Goal: Task Accomplishment & Management: Complete application form

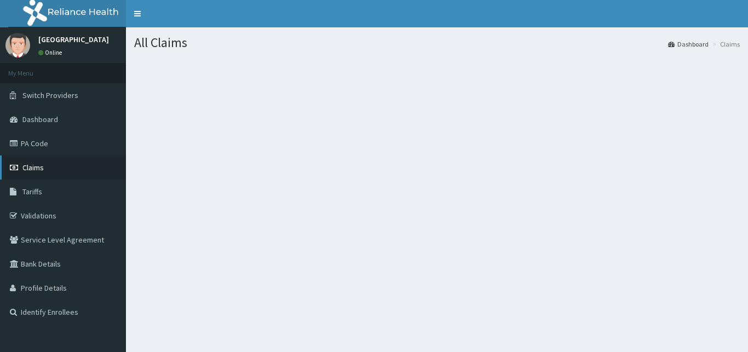
click at [37, 164] on span "Claims" at bounding box center [32, 168] width 21 height 10
click at [30, 169] on span "Claims" at bounding box center [32, 168] width 21 height 10
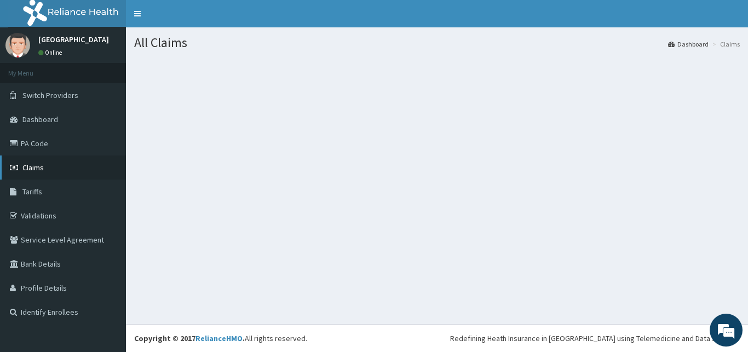
click at [61, 169] on link "Claims" at bounding box center [63, 168] width 126 height 24
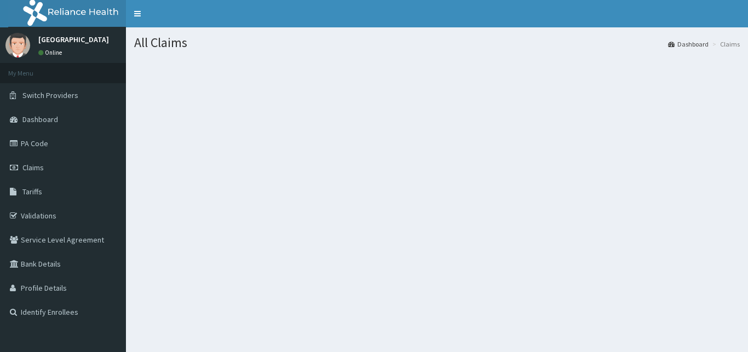
click at [728, 48] on li "Claims" at bounding box center [725, 43] width 30 height 9
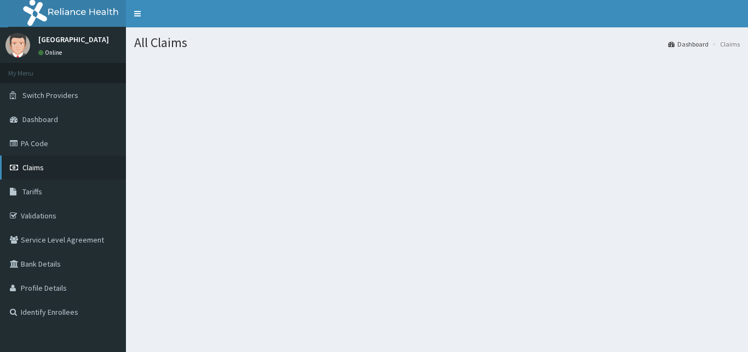
click at [39, 169] on span "Claims" at bounding box center [32, 168] width 21 height 10
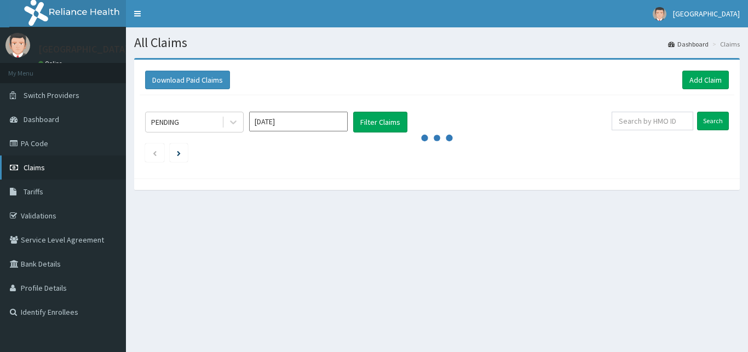
click at [39, 169] on span "Claims" at bounding box center [34, 168] width 21 height 10
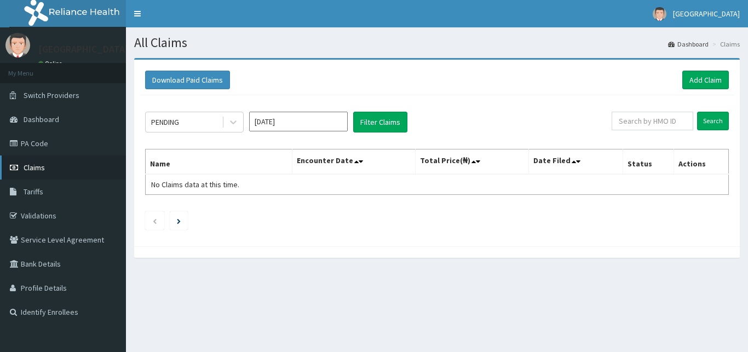
click at [39, 169] on span "Claims" at bounding box center [34, 168] width 21 height 10
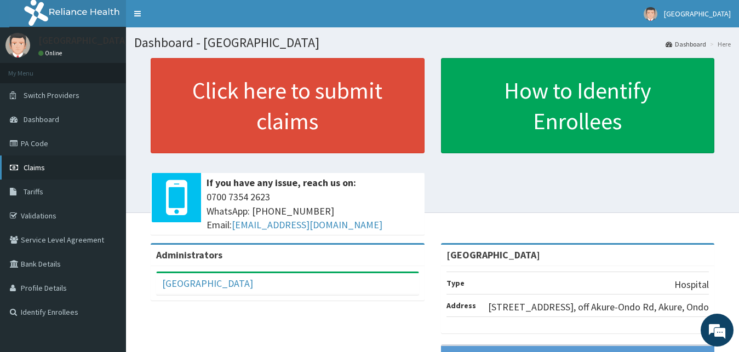
click at [76, 160] on link "Claims" at bounding box center [63, 168] width 126 height 24
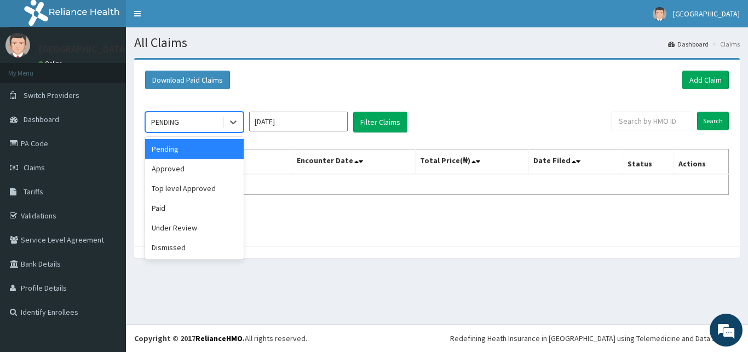
drag, startPoint x: 234, startPoint y: 117, endPoint x: 237, endPoint y: 165, distance: 48.3
click at [237, 133] on div "option Pending focused, 1 of 6. 6 results available. Use Up and Down to choose …" at bounding box center [194, 122] width 99 height 21
click at [322, 122] on input "[DATE]" at bounding box center [298, 122] width 99 height 20
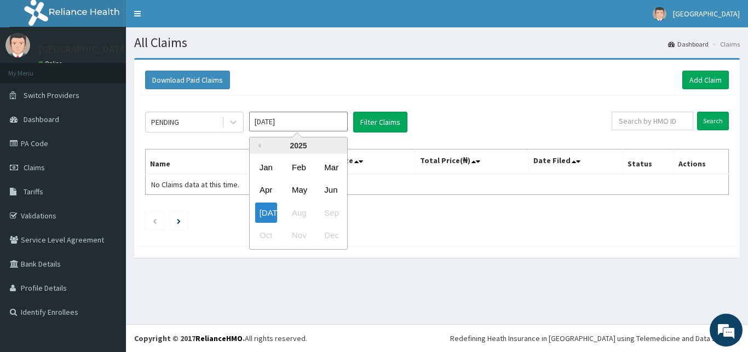
click at [297, 207] on div "Jul Aug Sep" at bounding box center [298, 213] width 97 height 22
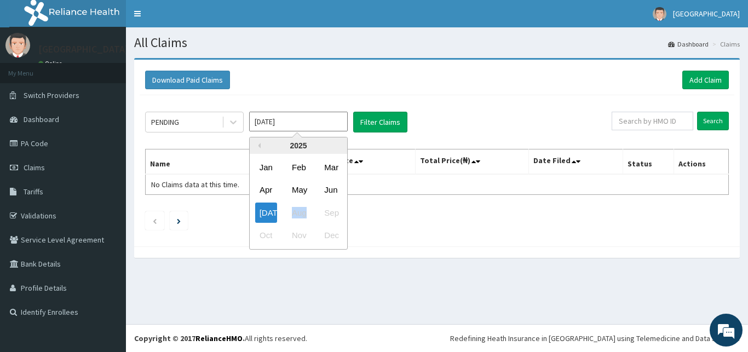
click at [297, 207] on div "Jul Aug Sep" at bounding box center [298, 213] width 97 height 22
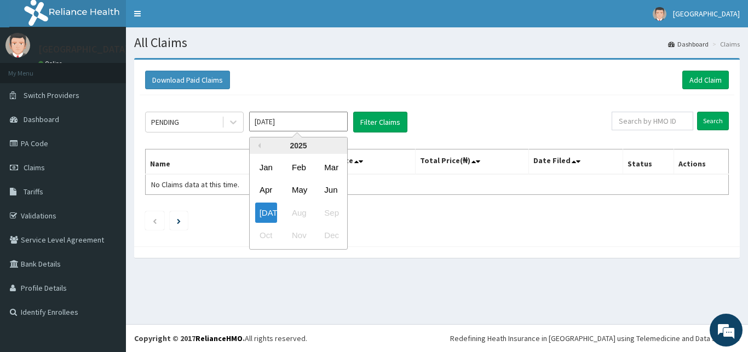
click at [297, 207] on div "Jul Aug Sep" at bounding box center [298, 213] width 97 height 22
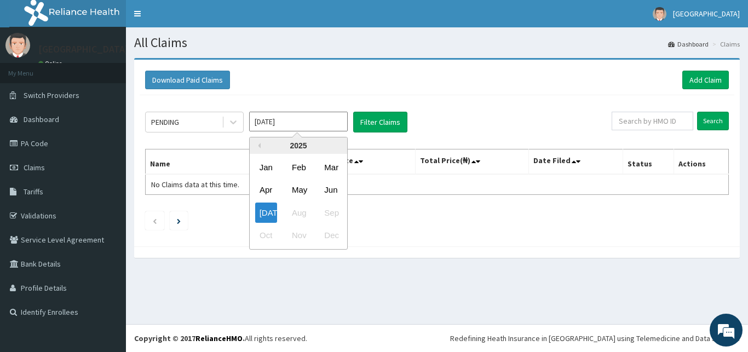
click at [394, 163] on div "Previous Year 2025 Jan Feb Mar Apr May Jun Jul Aug Sep Oct Nov Dec" at bounding box center [315, 195] width 186 height 116
click at [300, 212] on div "Jul Aug Sep" at bounding box center [298, 213] width 97 height 22
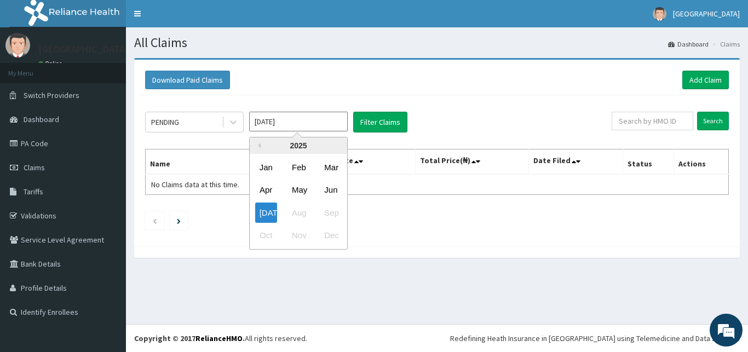
click at [300, 212] on div "Jul Aug Sep" at bounding box center [298, 213] width 97 height 22
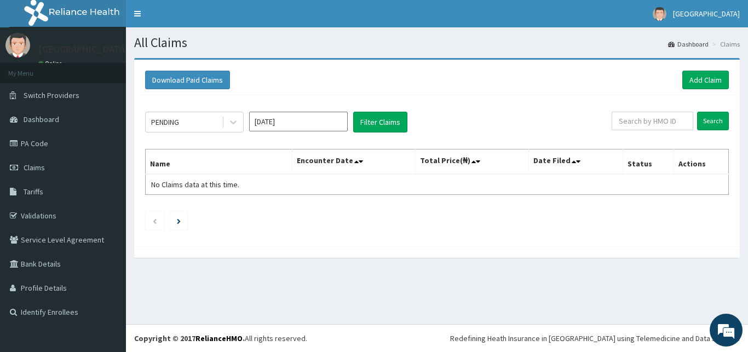
click at [415, 218] on ul at bounding box center [437, 220] width 584 height 19
click at [706, 76] on link "Add Claim" at bounding box center [705, 80] width 47 height 19
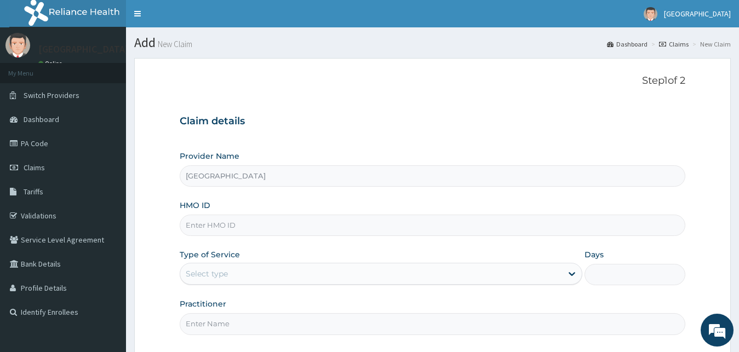
type input "[GEOGRAPHIC_DATA]"
click at [670, 278] on input "Days" at bounding box center [634, 274] width 101 height 21
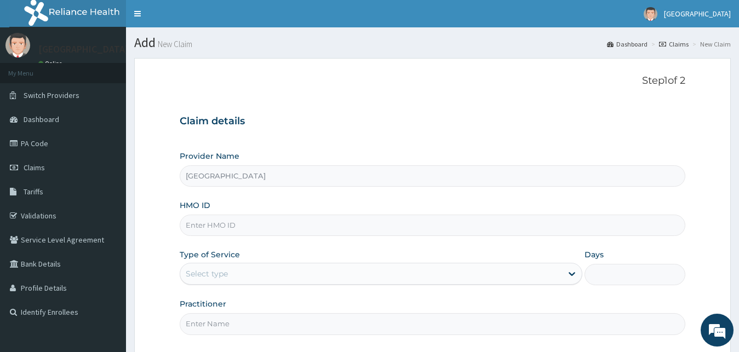
click at [670, 278] on input "Days" at bounding box center [634, 274] width 101 height 21
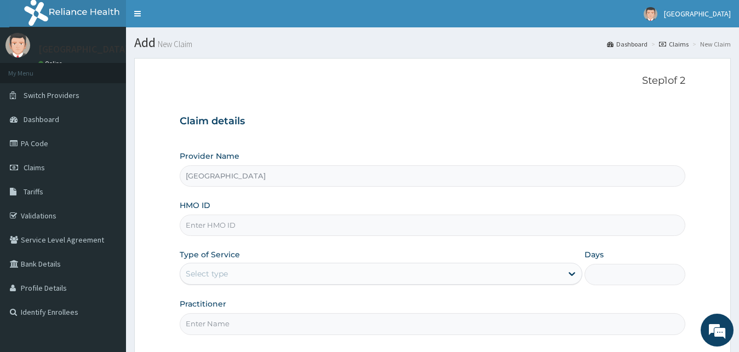
click at [226, 234] on input "HMO ID" at bounding box center [433, 225] width 506 height 21
type input "SQZ/10621/A"
click at [606, 186] on input "[GEOGRAPHIC_DATA]" at bounding box center [433, 175] width 506 height 21
click at [469, 278] on div "Select type" at bounding box center [371, 274] width 382 height 18
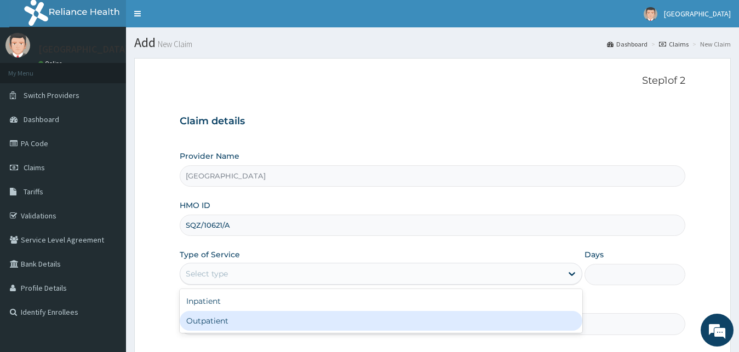
click at [440, 321] on div "Outpatient" at bounding box center [381, 321] width 403 height 20
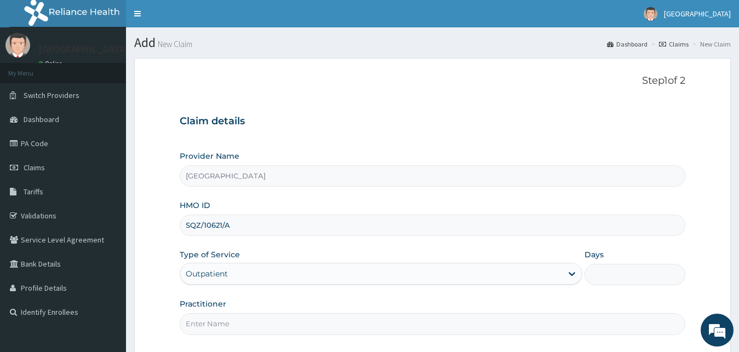
type input "1"
click at [526, 312] on div "Practitioner" at bounding box center [433, 316] width 506 height 36
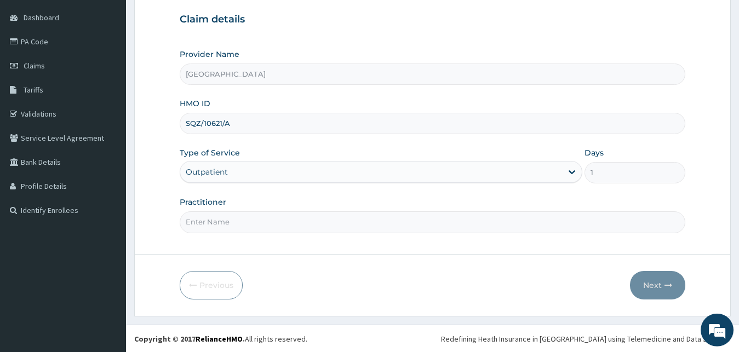
scroll to position [102, 0]
click at [239, 226] on input "Practitioner" at bounding box center [433, 221] width 506 height 21
type input "DR PETER"
click at [656, 285] on button "Next" at bounding box center [657, 285] width 55 height 28
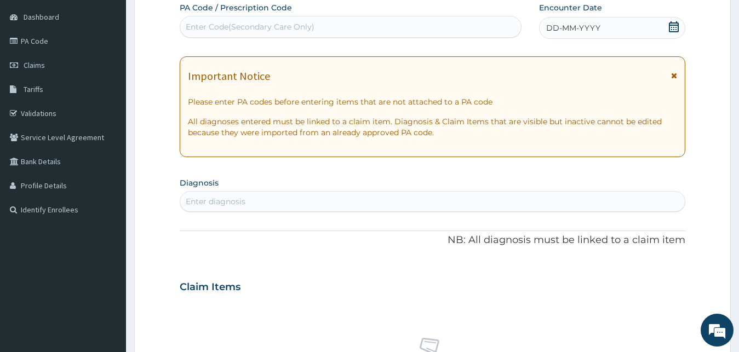
click at [378, 24] on div "Enter Code(Secondary Care Only)" at bounding box center [350, 27] width 341 height 18
click at [671, 24] on icon at bounding box center [673, 26] width 11 height 11
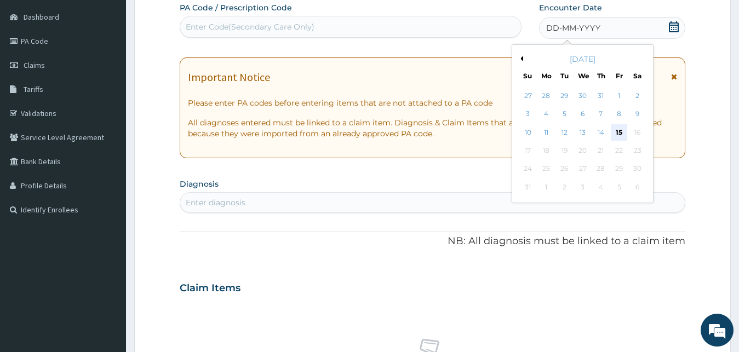
click at [620, 130] on div "15" at bounding box center [619, 132] width 16 height 16
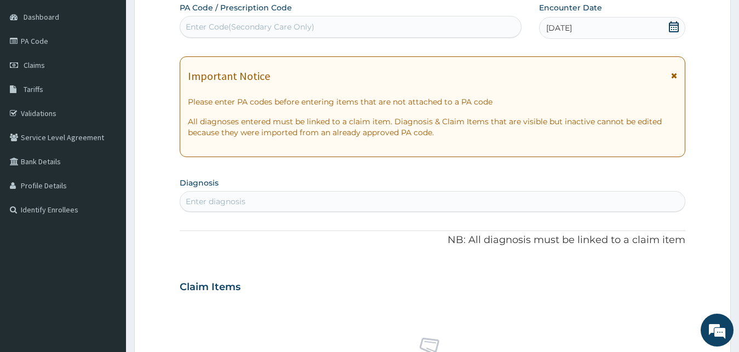
click at [309, 26] on div "Enter Code(Secondary Care Only)" at bounding box center [250, 26] width 129 height 11
type input "M"
click at [33, 38] on link "PA Code" at bounding box center [63, 41] width 126 height 24
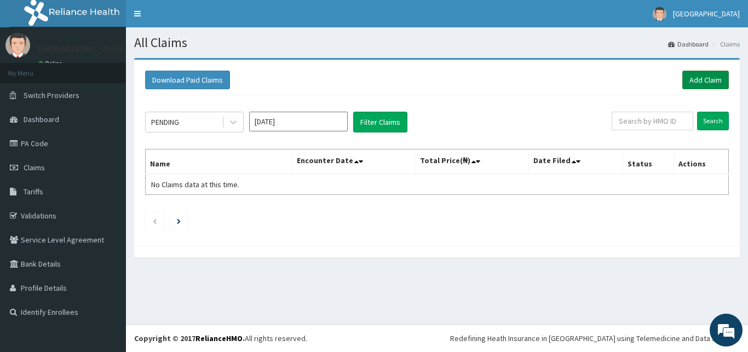
click at [695, 74] on link "Add Claim" at bounding box center [705, 80] width 47 height 19
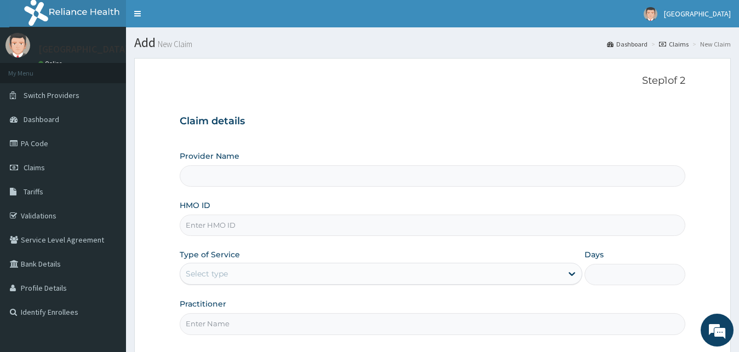
click at [278, 178] on input "Provider Name" at bounding box center [433, 175] width 506 height 21
type input "[GEOGRAPHIC_DATA]"
click at [232, 223] on input "HMO ID" at bounding box center [433, 225] width 506 height 21
type input "sqz/10621/a"
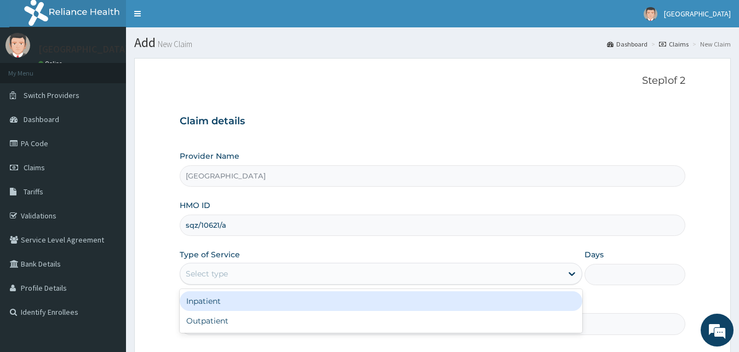
click at [287, 278] on div "Select type" at bounding box center [371, 274] width 382 height 18
click at [272, 302] on div "Inpatient" at bounding box center [381, 301] width 403 height 20
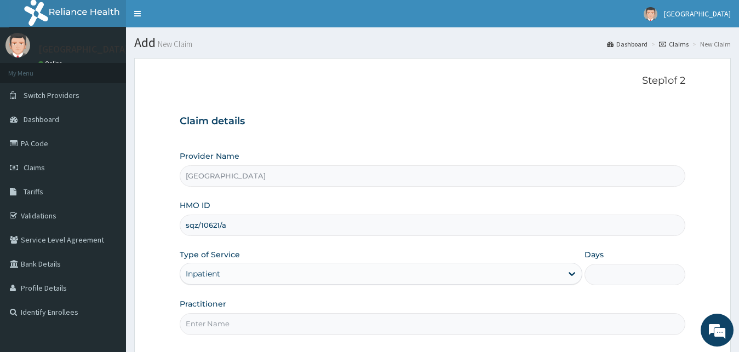
click at [275, 273] on div "Inpatient" at bounding box center [371, 274] width 382 height 18
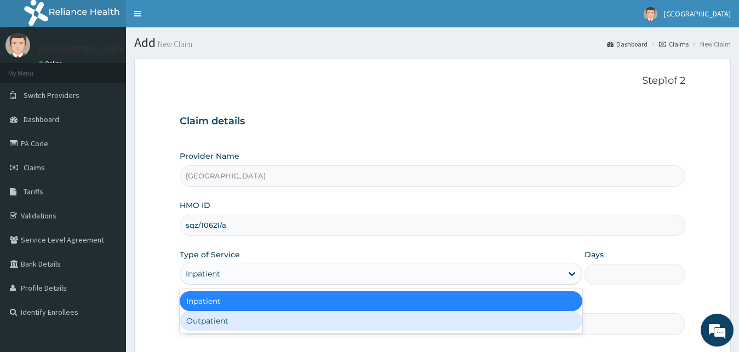
click at [252, 319] on div "Outpatient" at bounding box center [381, 321] width 403 height 20
type input "1"
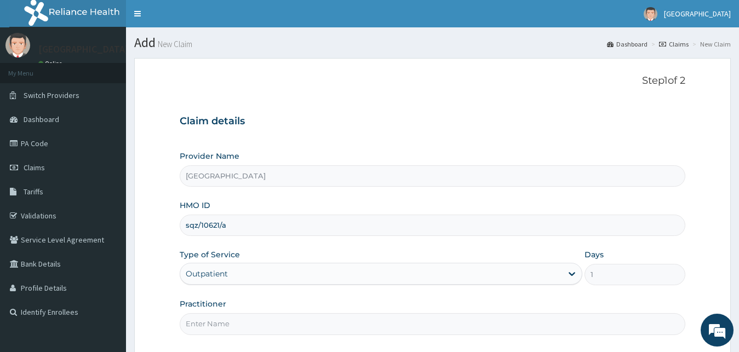
click at [520, 290] on div "Provider Name St Micheal's Hospital HMO ID sqz/10621/a Type of Service Outpatie…" at bounding box center [433, 243] width 506 height 184
click at [232, 332] on input "Practitioner" at bounding box center [433, 323] width 506 height 21
type input "DR PETER"
click at [275, 309] on div "Practitioner DR PETER" at bounding box center [433, 316] width 506 height 36
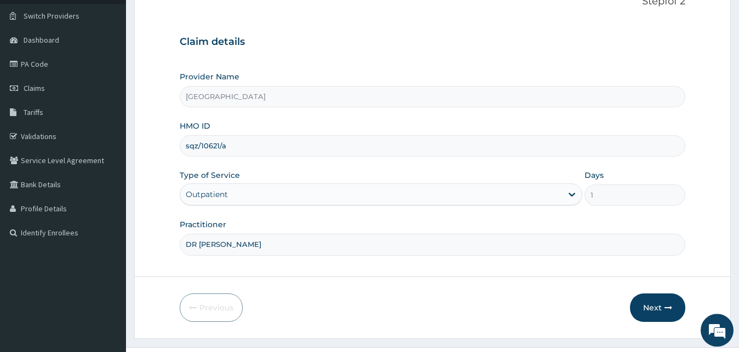
scroll to position [102, 0]
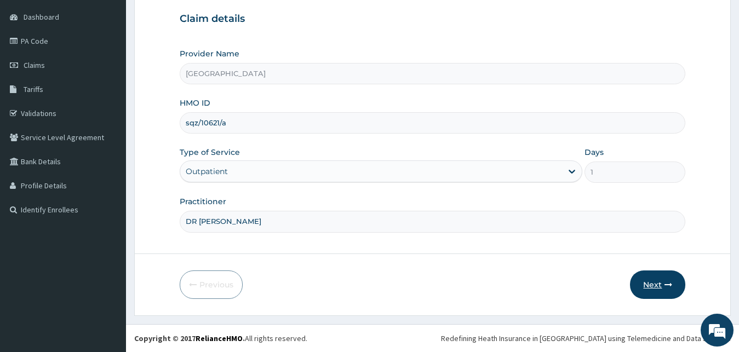
click at [648, 291] on button "Next" at bounding box center [657, 285] width 55 height 28
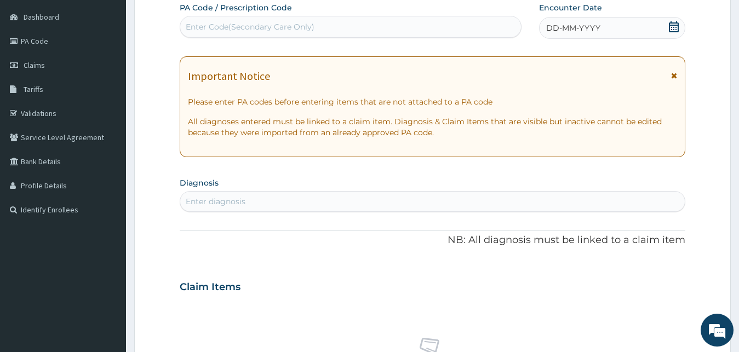
click at [247, 20] on div "Enter Code(Secondary Care Only)" at bounding box center [350, 27] width 341 height 18
paste input "PA/8130D7"
type input "PA/8130D7"
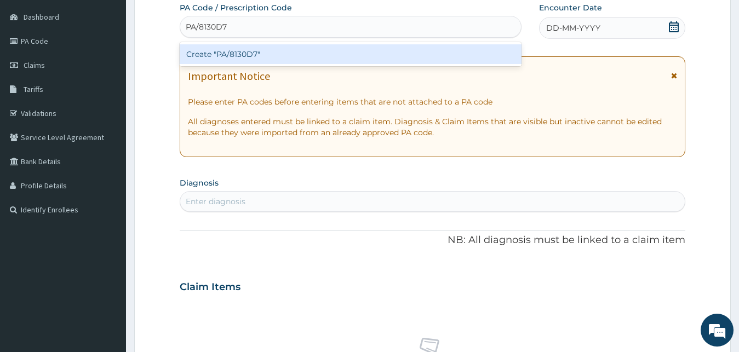
click at [239, 54] on div "Create "PA/8130D7"" at bounding box center [351, 54] width 342 height 20
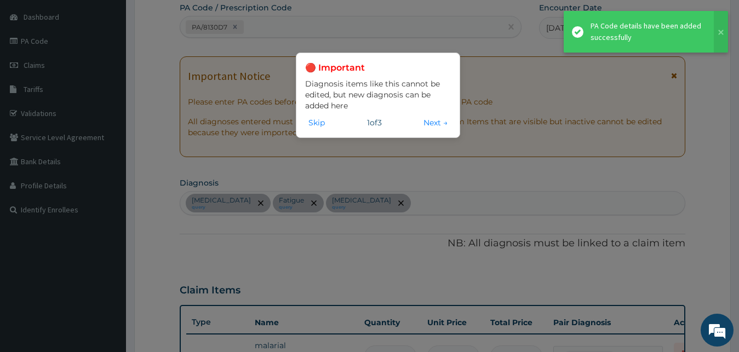
scroll to position [190, 0]
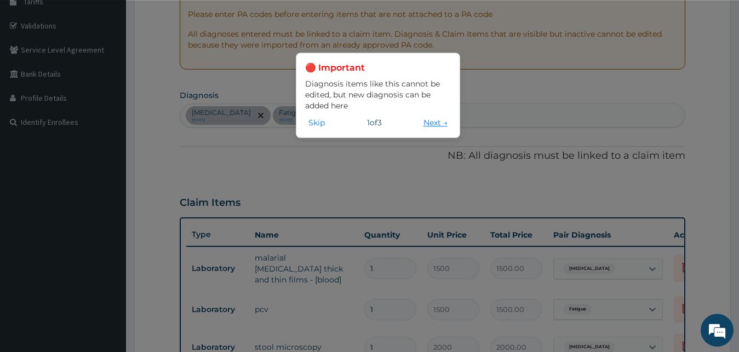
click at [427, 119] on button "Next →" at bounding box center [435, 123] width 31 height 12
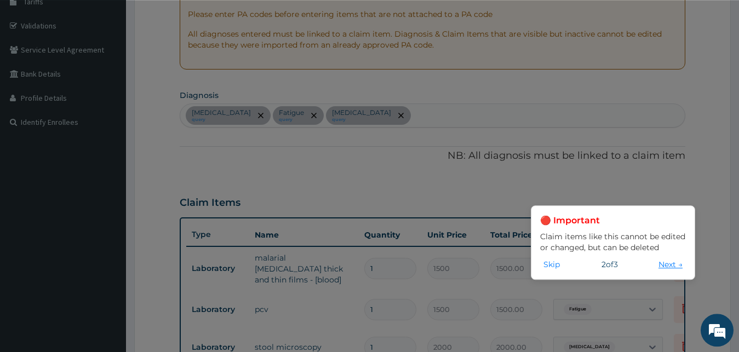
click at [661, 259] on button "Next →" at bounding box center [670, 264] width 31 height 12
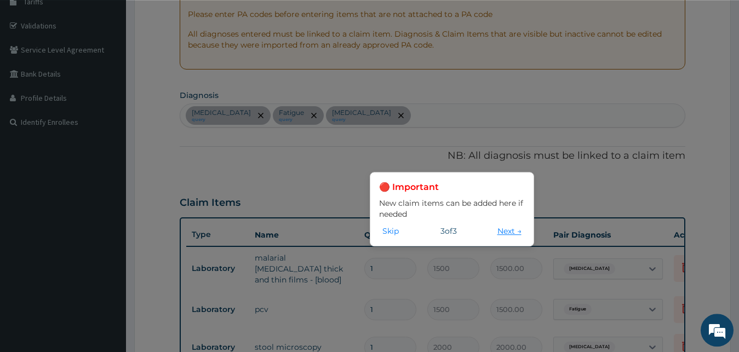
click at [498, 231] on button "Next →" at bounding box center [509, 231] width 31 height 12
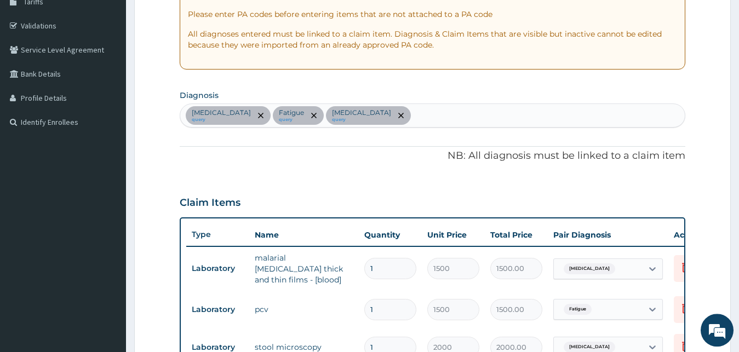
click at [429, 108] on div "Malaria query Fatigue query Typhoid fever query" at bounding box center [432, 115] width 505 height 23
click at [437, 87] on div "PA Code / Prescription Code PA/8130D7 Encounter Date 15-08-2025 Important Notic…" at bounding box center [433, 215] width 506 height 600
click at [438, 86] on div "PA Code / Prescription Code PA/8130D7 Encounter Date 15-08-2025 Important Notic…" at bounding box center [433, 215] width 506 height 600
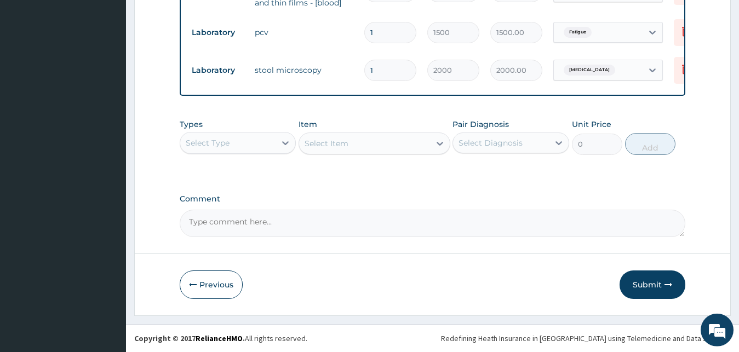
scroll to position [469, 0]
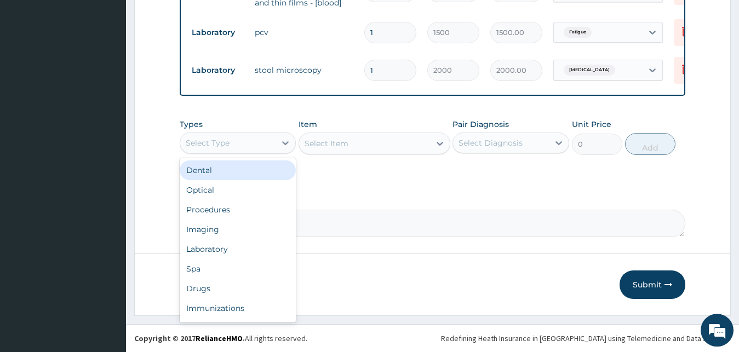
click at [238, 143] on div "Select Type" at bounding box center [228, 143] width 96 height 18
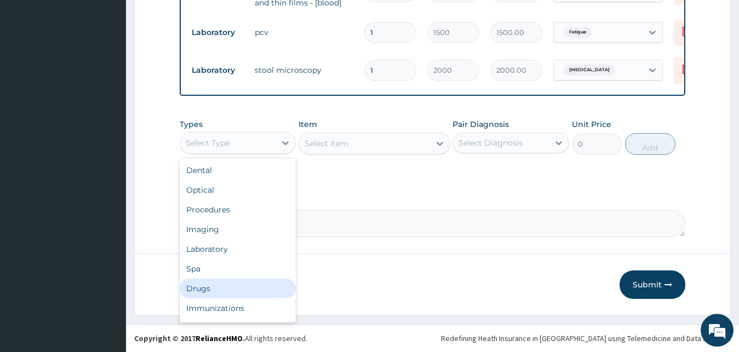
click at [208, 294] on div "Drugs" at bounding box center [238, 289] width 117 height 20
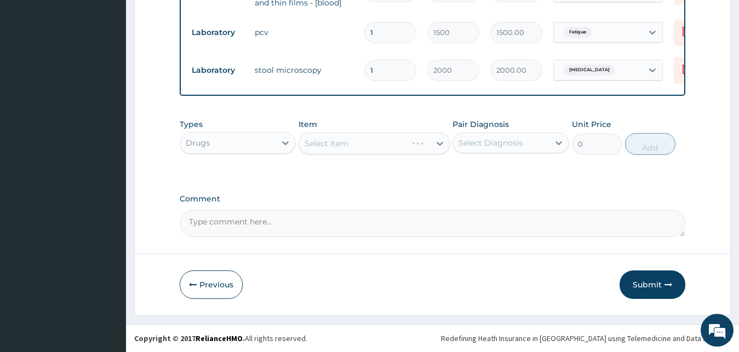
click at [400, 142] on div "Select Item" at bounding box center [374, 144] width 152 height 22
click at [442, 144] on div "Select Item" at bounding box center [374, 144] width 152 height 22
click at [363, 140] on div "Select Item" at bounding box center [364, 144] width 131 height 18
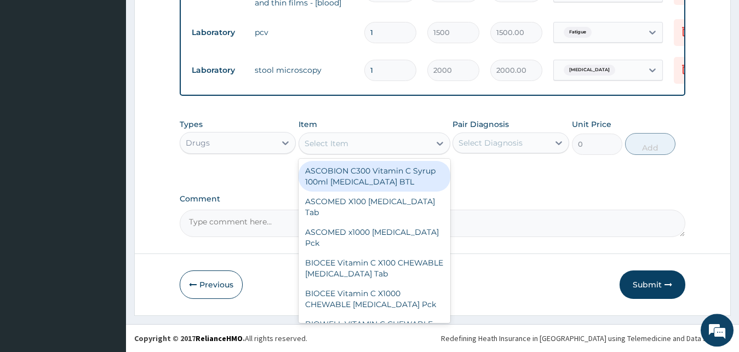
click at [363, 140] on div "Select Item" at bounding box center [364, 144] width 131 height 18
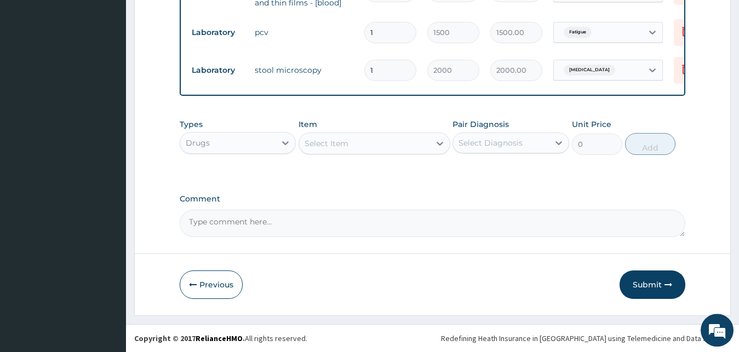
click at [363, 140] on div "Select Item" at bounding box center [364, 144] width 131 height 18
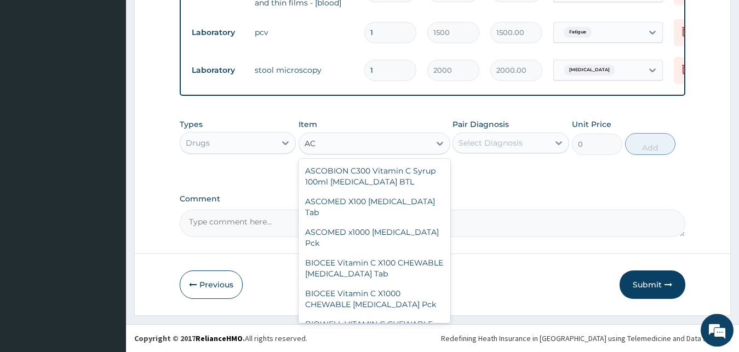
type input "A"
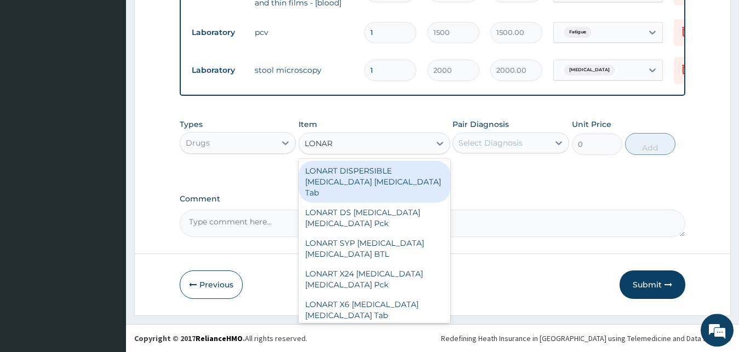
type input "LONART"
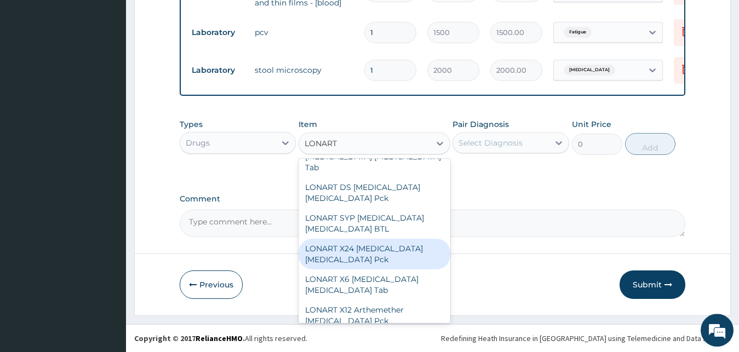
scroll to position [0, 0]
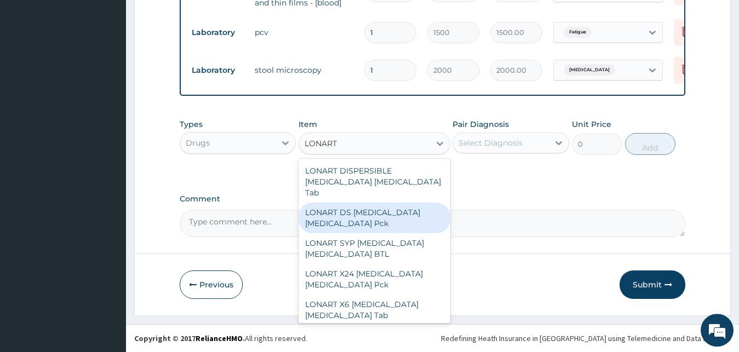
click at [365, 214] on div "LONART DS Artemether Lumefantrine Pck" at bounding box center [374, 218] width 152 height 31
type input "1550"
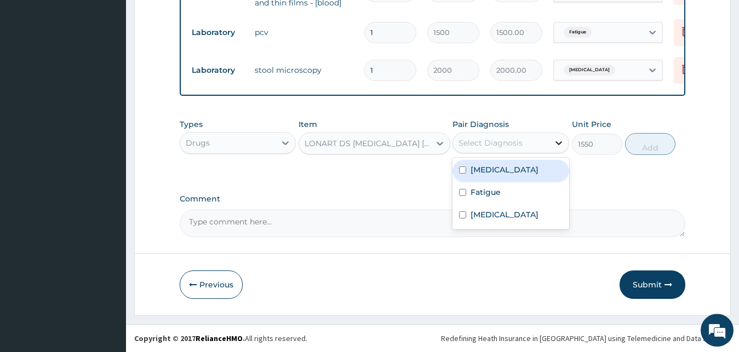
click at [558, 143] on icon at bounding box center [558, 142] width 11 height 11
click at [464, 169] on input "checkbox" at bounding box center [462, 169] width 7 height 7
checkbox input "true"
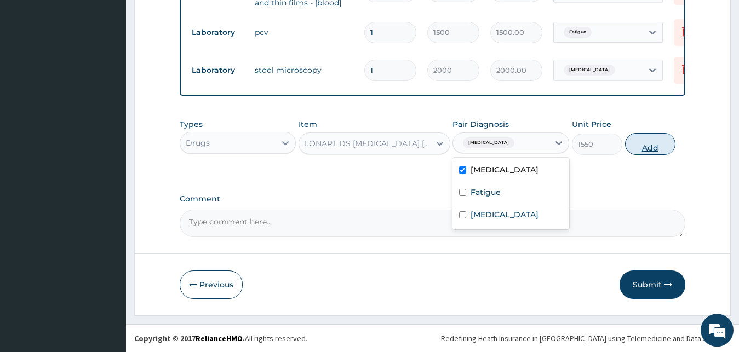
click at [651, 150] on button "Add" at bounding box center [650, 144] width 50 height 22
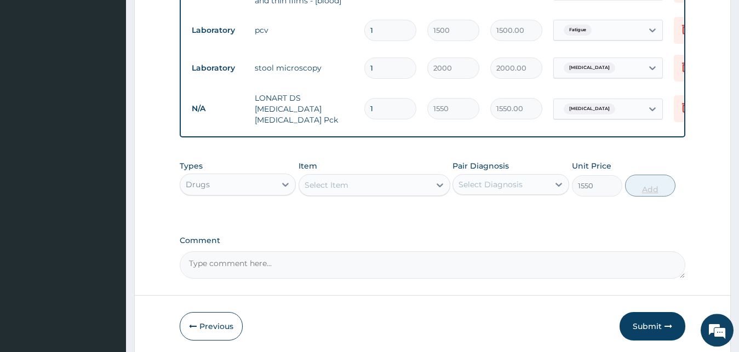
type input "0"
click at [354, 184] on div "Select Item" at bounding box center [364, 185] width 131 height 18
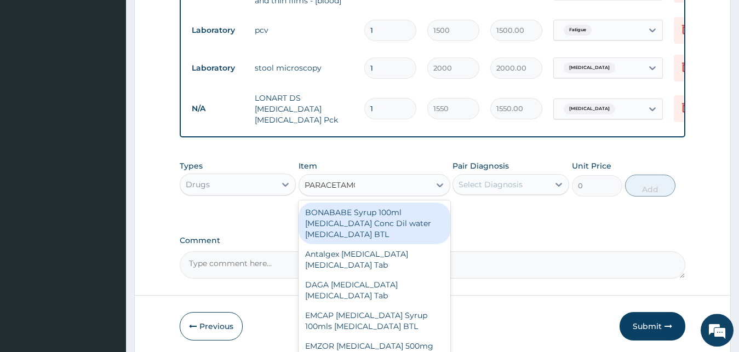
type input "PARACETAMOL"
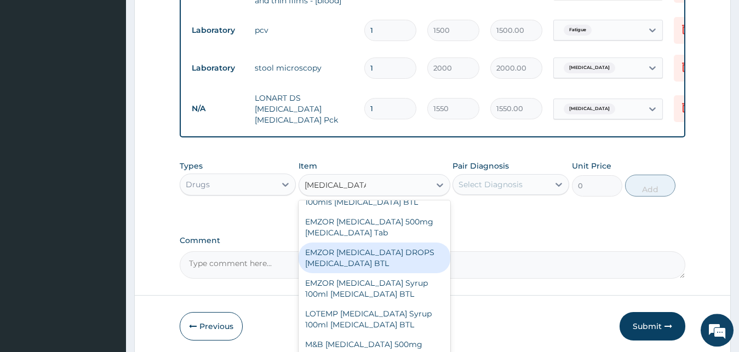
scroll to position [106, 0]
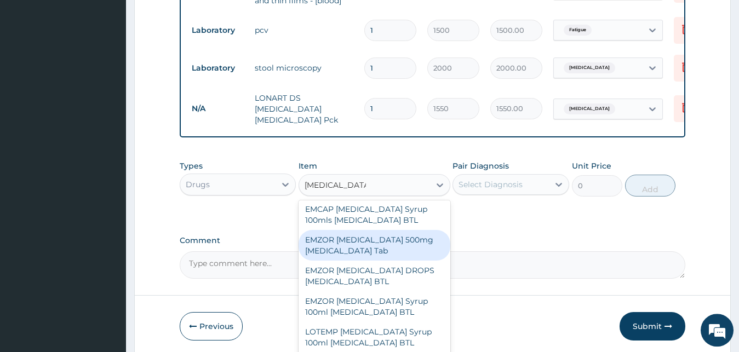
click at [373, 240] on div "EMZOR PARACETAMOL 500mg Acetaminophen Tab" at bounding box center [374, 245] width 152 height 31
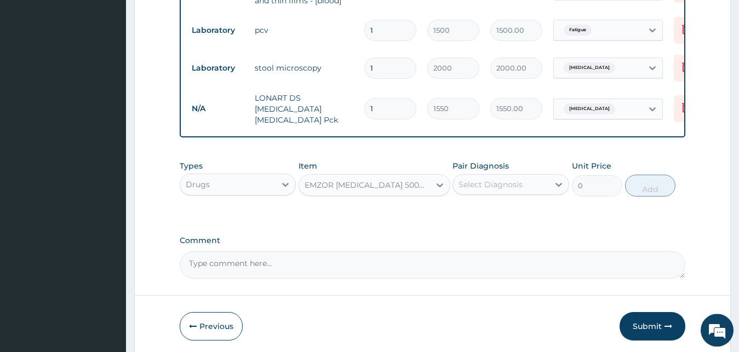
type input "10"
click at [482, 182] on div "Select Diagnosis" at bounding box center [490, 184] width 64 height 11
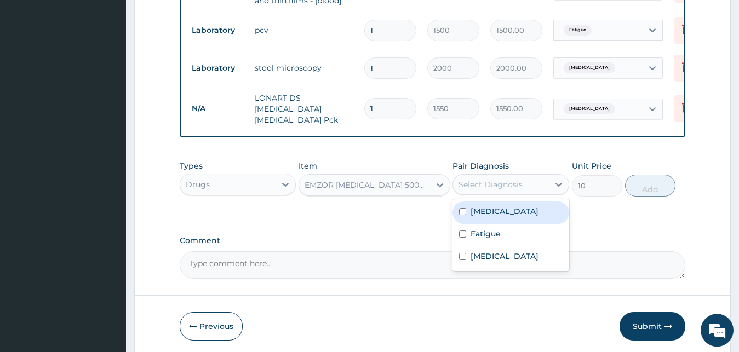
click at [462, 209] on input "checkbox" at bounding box center [462, 211] width 7 height 7
checkbox input "true"
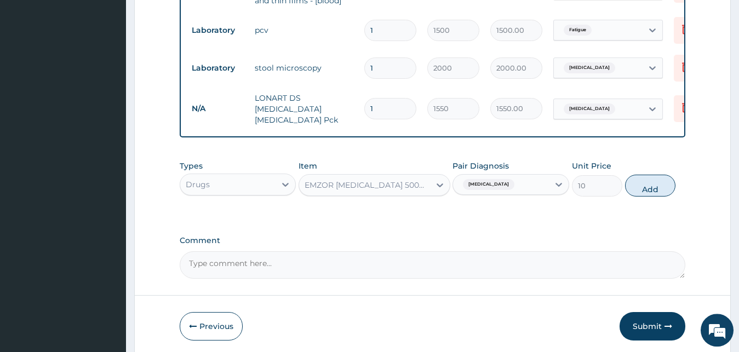
click at [377, 102] on input "1" at bounding box center [390, 108] width 52 height 21
type input "0.00"
type input "6"
type input "9300.00"
type input "0.00"
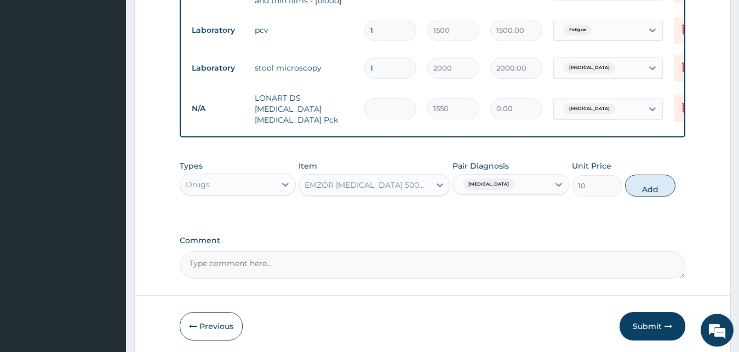
type input "1"
type input "1550.00"
click at [304, 101] on td "LONART DS Artemether Lumefantrine Pck" at bounding box center [304, 109] width 110 height 44
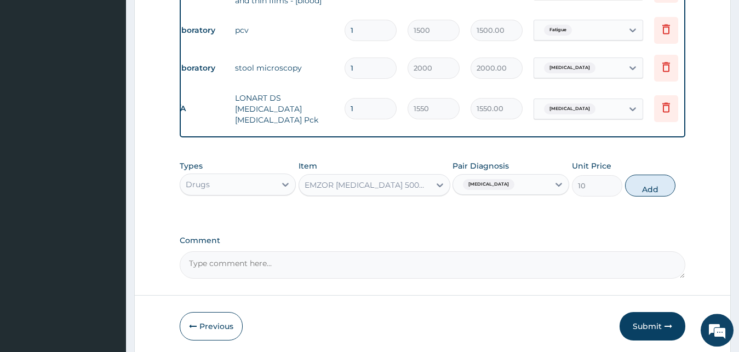
scroll to position [0, 22]
click at [666, 103] on icon at bounding box center [664, 108] width 8 height 10
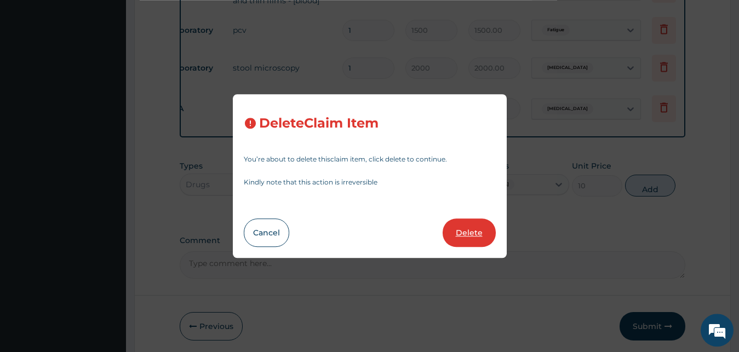
click at [466, 235] on button "Delete" at bounding box center [468, 233] width 53 height 28
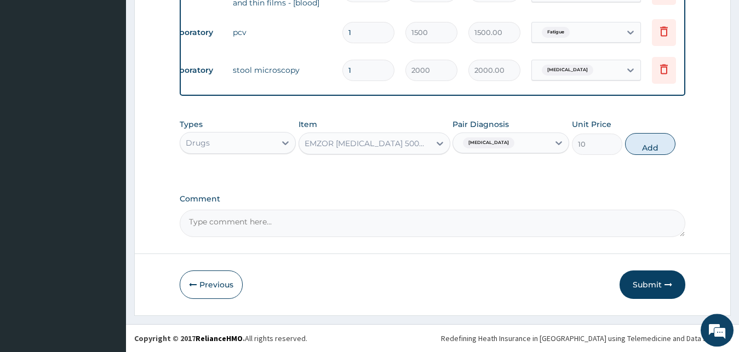
scroll to position [0, 21]
click at [437, 144] on icon at bounding box center [439, 144] width 7 height 4
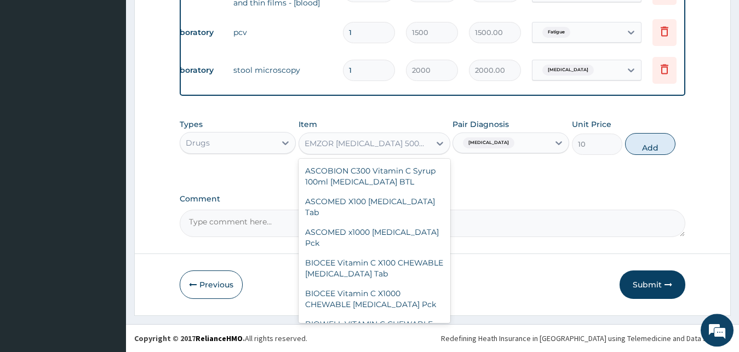
scroll to position [45316, 0]
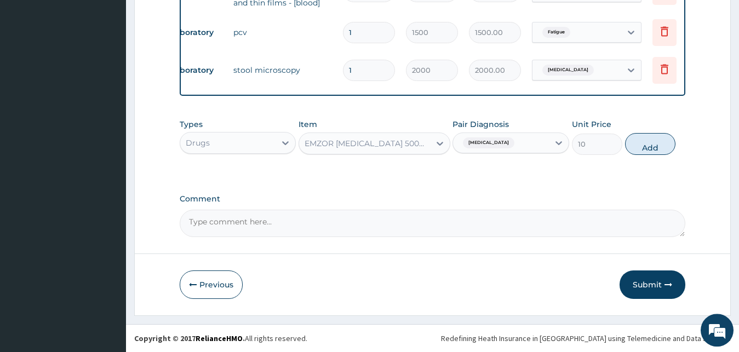
click at [418, 145] on div "EMZOR PARACETAMOL 500mg Acetaminophen Tab" at bounding box center [367, 143] width 127 height 11
click at [307, 140] on div "EMZOR PARACETAMOL 500mg Acetaminophen Tab" at bounding box center [367, 143] width 127 height 11
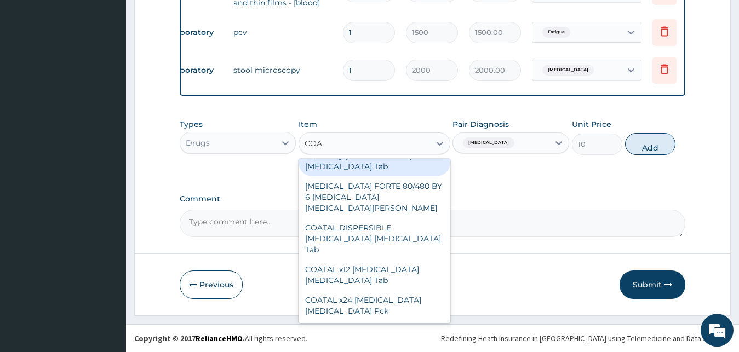
scroll to position [0, 0]
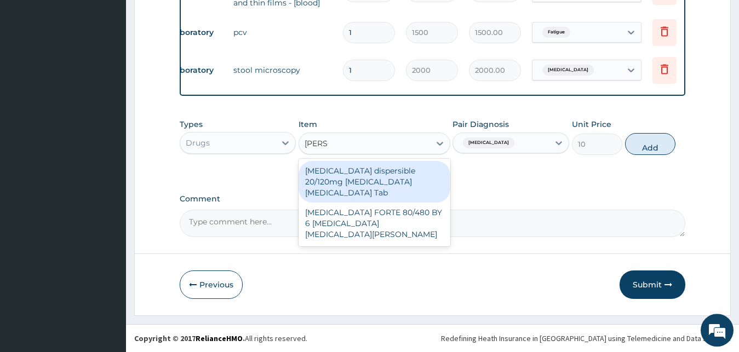
type input "COART"
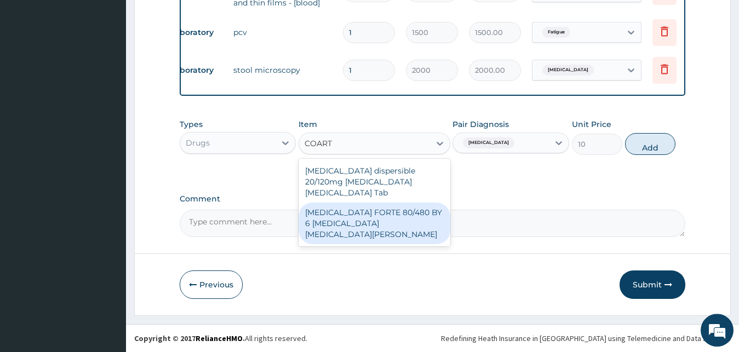
click at [339, 211] on div "COARTEM FORTE 80/480 BY 6 Artemether Lumefantrine Pck" at bounding box center [374, 224] width 152 height 42
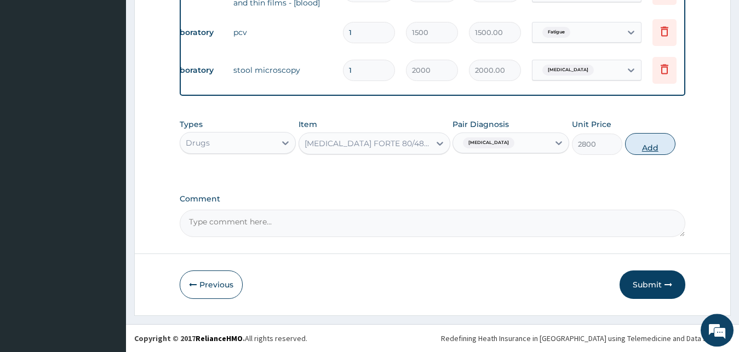
click at [646, 145] on button "Add" at bounding box center [650, 144] width 50 height 22
type input "0"
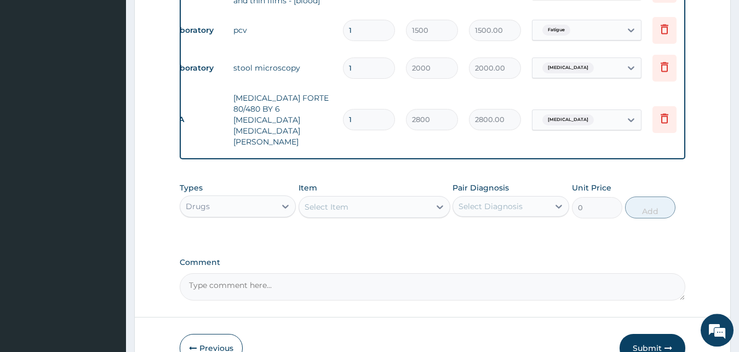
click at [353, 198] on div "Select Item" at bounding box center [364, 207] width 131 height 18
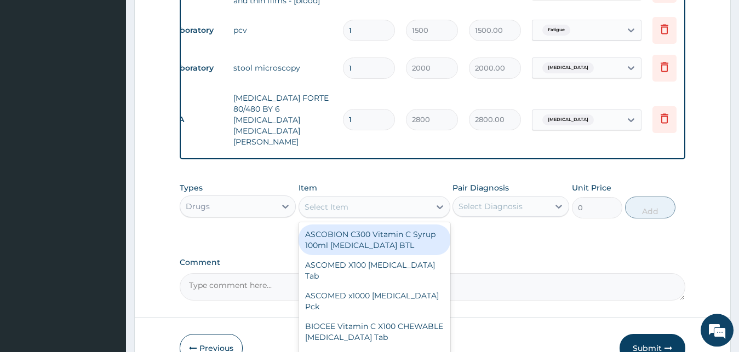
scroll to position [0, 22]
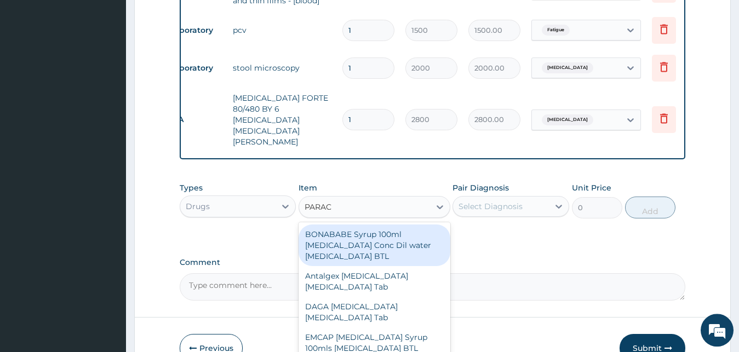
type input "PARACE"
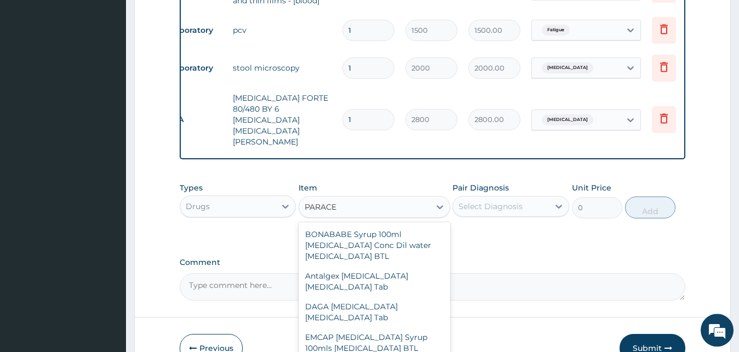
scroll to position [12, 0]
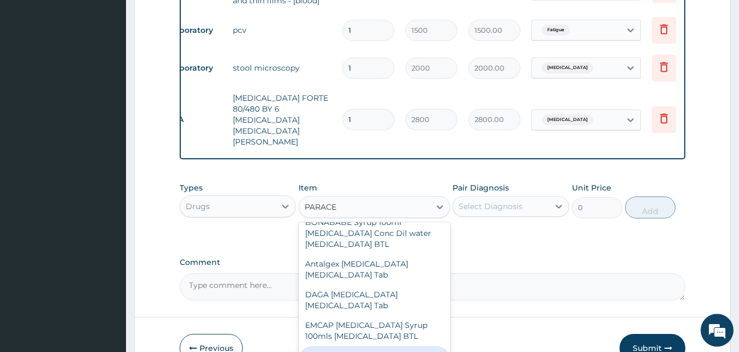
type input "10"
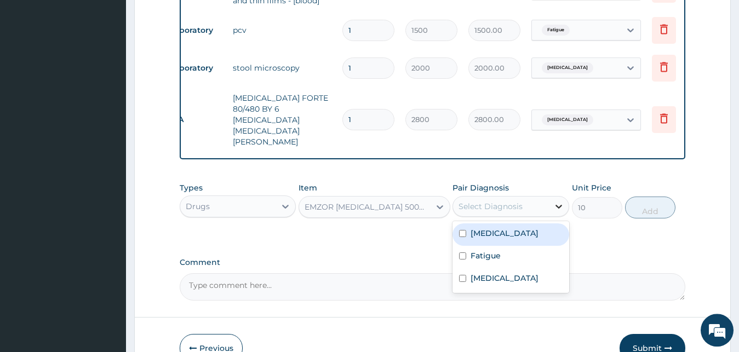
click at [557, 201] on icon at bounding box center [558, 206] width 11 height 11
click at [494, 228] on label "Malaria" at bounding box center [504, 233] width 68 height 11
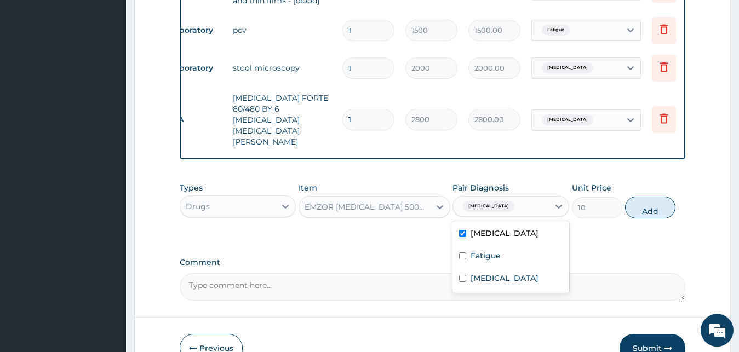
checkbox input "true"
click at [647, 197] on button "Add" at bounding box center [650, 208] width 50 height 22
type input "0"
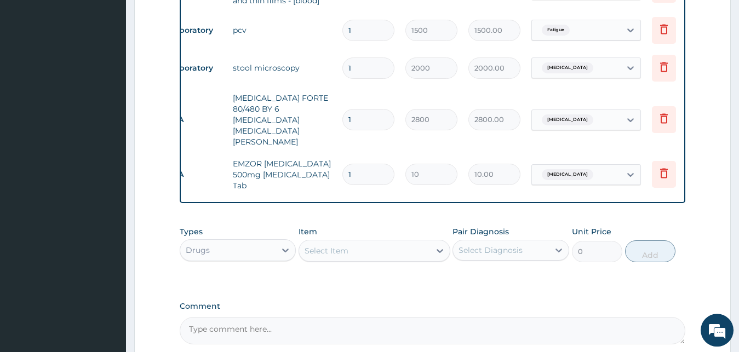
click at [364, 164] on input "1" at bounding box center [368, 174] width 52 height 21
type input "0.00"
type input "1"
type input "10.00"
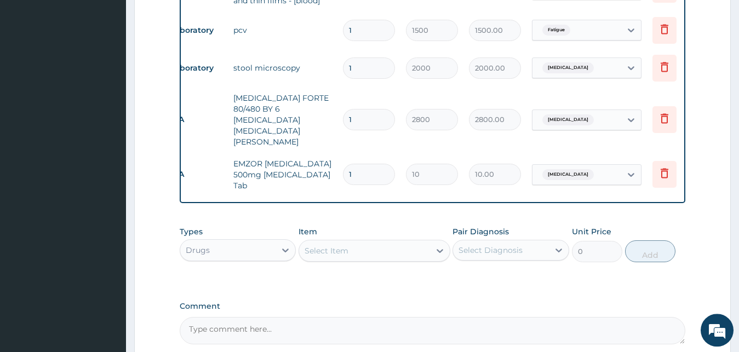
type input "18"
type input "180.00"
type input "18"
click at [364, 242] on div "Select Item" at bounding box center [364, 251] width 131 height 18
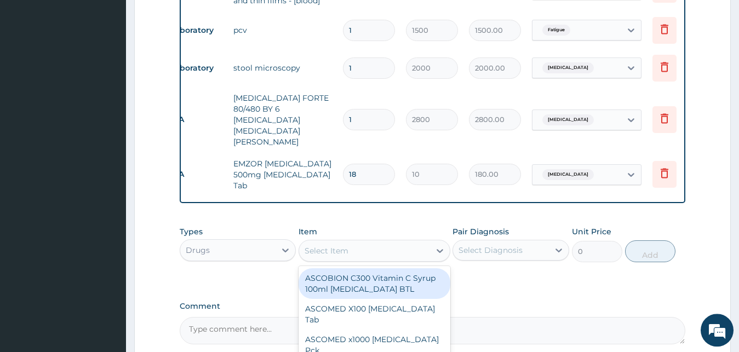
click at [342, 245] on div "Select Item" at bounding box center [326, 250] width 44 height 11
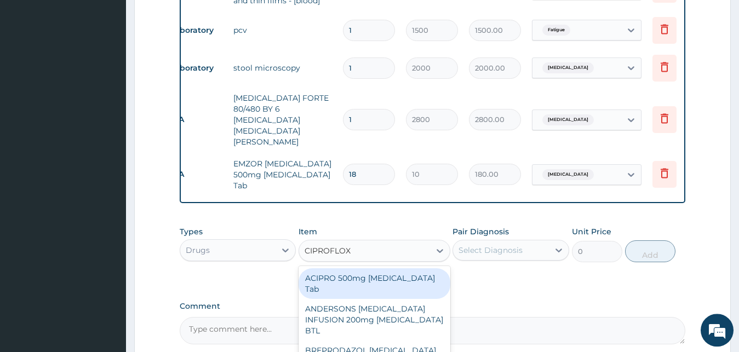
type input "CIPROFLOXA"
click at [352, 268] on div "ACIPRO 500mg Ciprofloxacin Tab" at bounding box center [374, 283] width 152 height 31
type input "175"
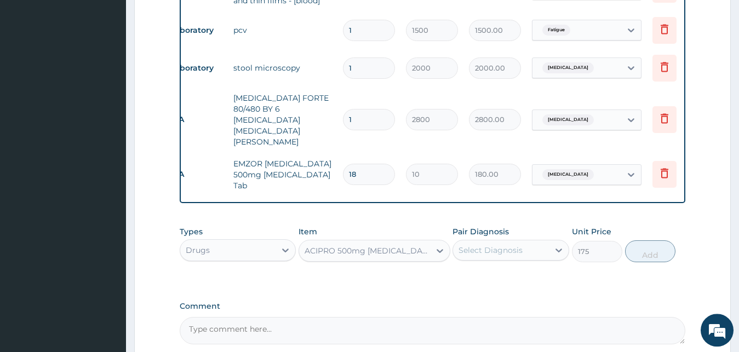
click at [515, 245] on div "Select Diagnosis" at bounding box center [490, 250] width 64 height 11
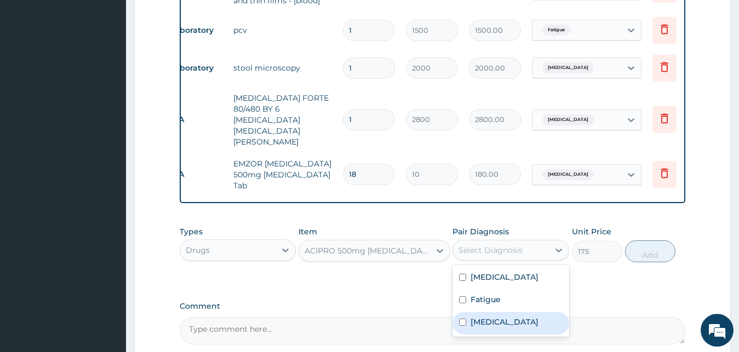
click at [463, 319] on input "checkbox" at bounding box center [462, 322] width 7 height 7
checkbox input "true"
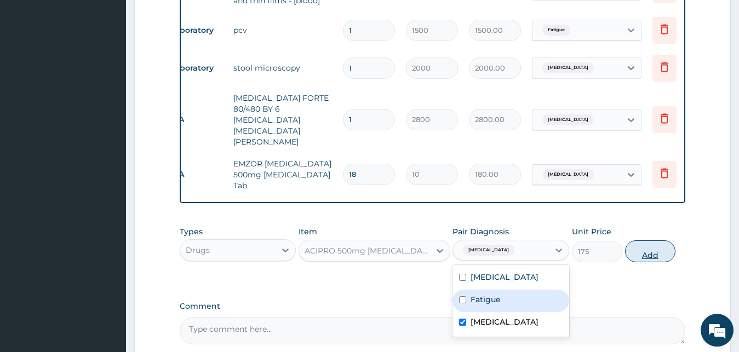
click at [645, 240] on button "Add" at bounding box center [650, 251] width 50 height 22
type input "0"
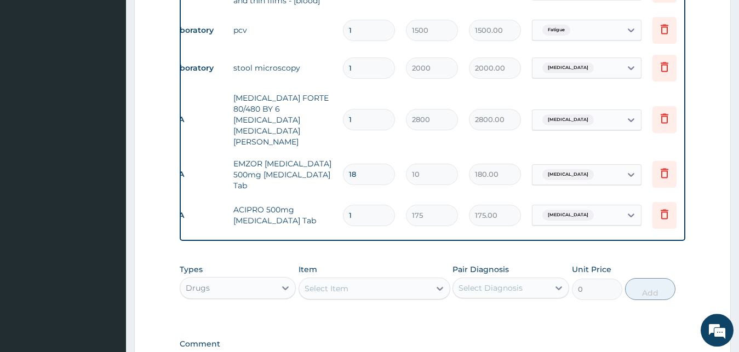
scroll to position [0, 22]
click at [358, 205] on input "1" at bounding box center [368, 215] width 52 height 21
type input "0.00"
type input "1"
type input "175.00"
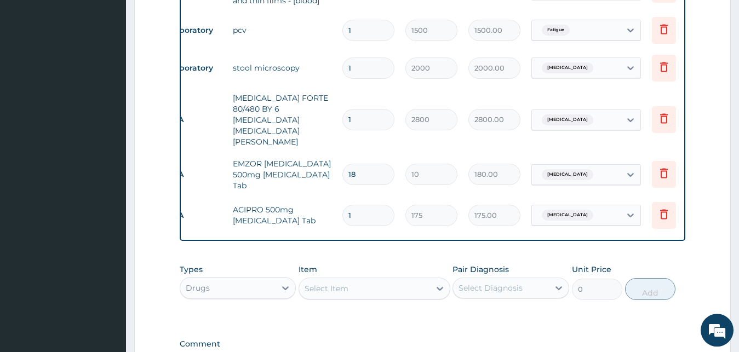
type input "10"
type input "1750.00"
type input "10"
click at [334, 283] on div "Select Item" at bounding box center [326, 288] width 44 height 11
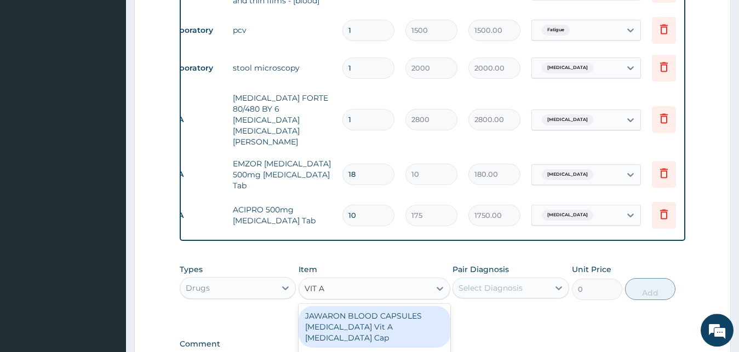
type input "VIT A"
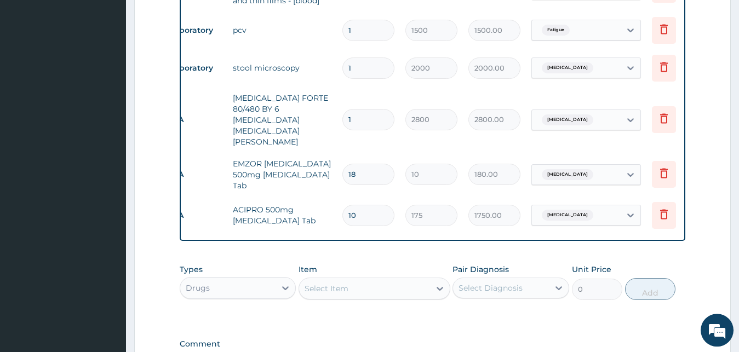
click at [493, 340] on label "Comment" at bounding box center [433, 344] width 506 height 9
click at [437, 307] on div "PA Code / Prescription Code PA/8130D7 Encounter Date 15-08-2025 Important Notic…" at bounding box center [433, 8] width 506 height 747
click at [438, 306] on div "PA Code / Prescription Code PA/8130D7 Encounter Date 15-08-2025 Important Notic…" at bounding box center [433, 8] width 506 height 747
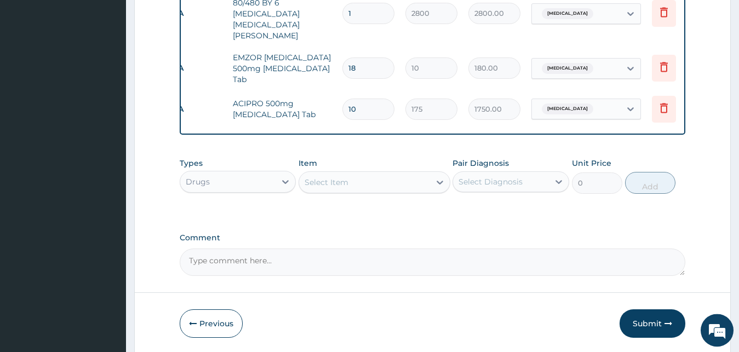
scroll to position [596, 0]
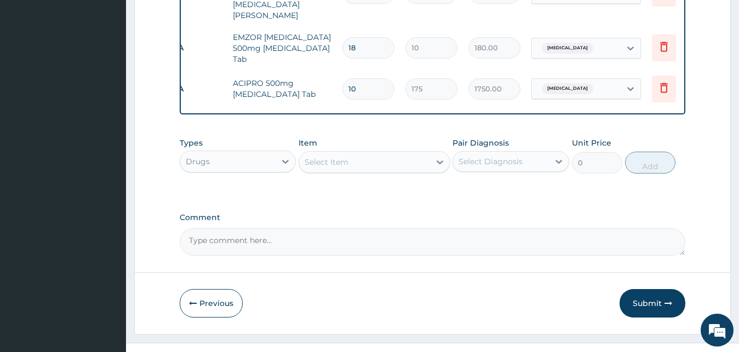
click at [384, 153] on div "Select Item" at bounding box center [364, 162] width 131 height 18
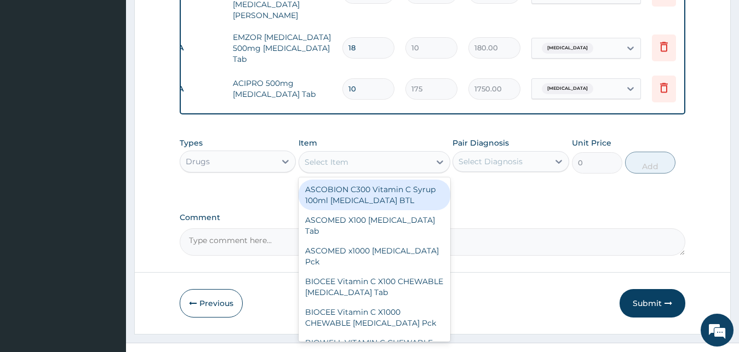
click at [384, 153] on div "Select Item" at bounding box center [364, 162] width 131 height 18
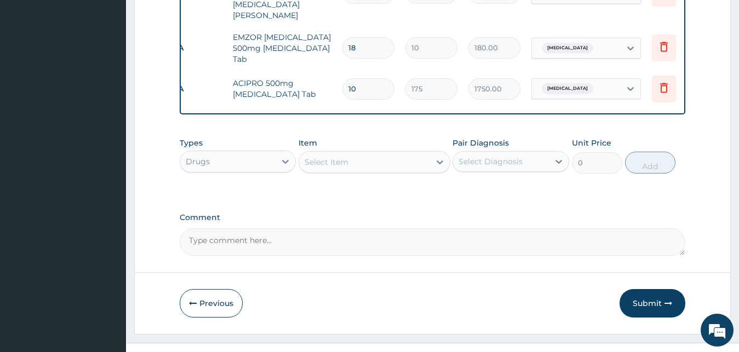
click at [384, 153] on div "Select Item" at bounding box center [364, 162] width 131 height 18
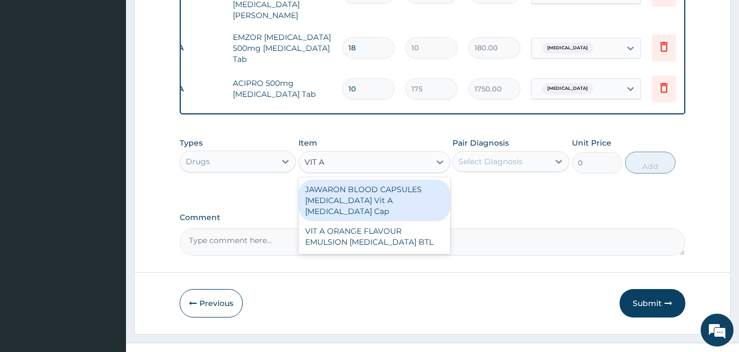
scroll to position [0, 0]
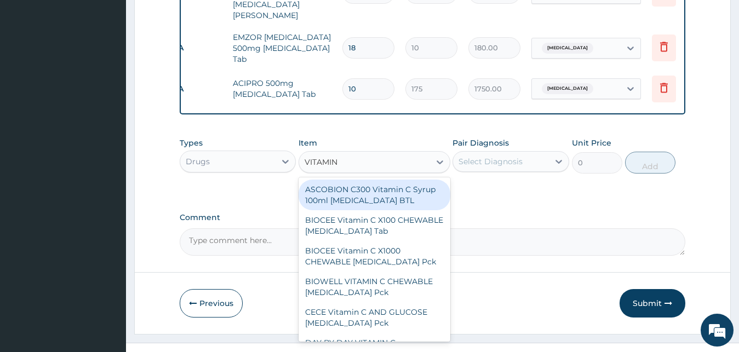
type input "VITAMIN A"
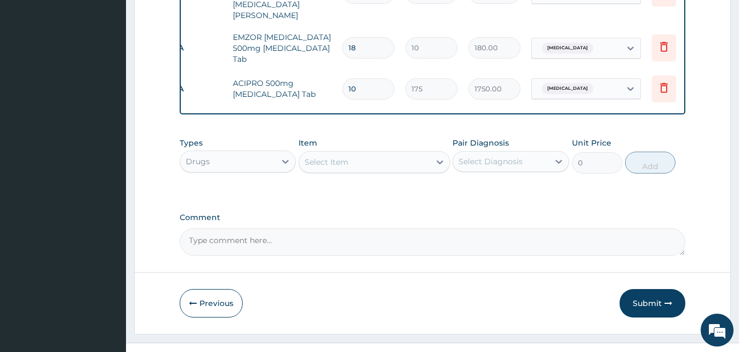
click at [362, 153] on div "Select Item" at bounding box center [364, 162] width 131 height 18
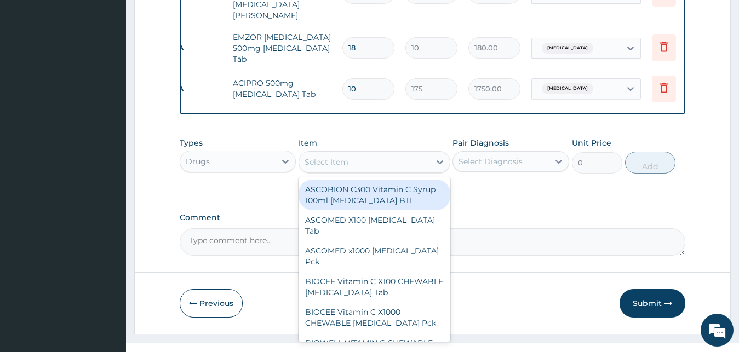
click at [362, 153] on div "Select Item" at bounding box center [364, 162] width 131 height 18
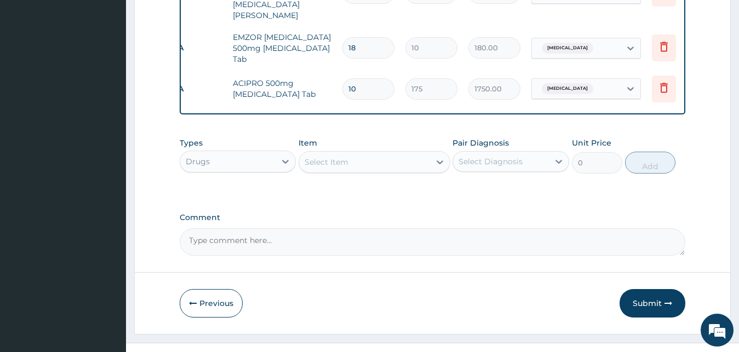
click at [362, 153] on div "Select Item" at bounding box center [364, 162] width 131 height 18
click at [331, 157] on div "Select Item" at bounding box center [326, 162] width 44 height 11
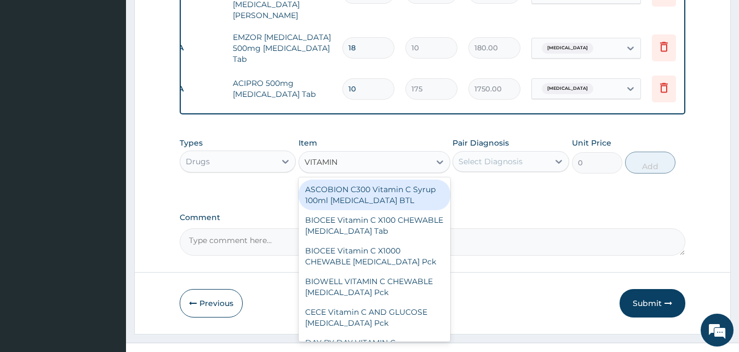
type input "VITAMIN A"
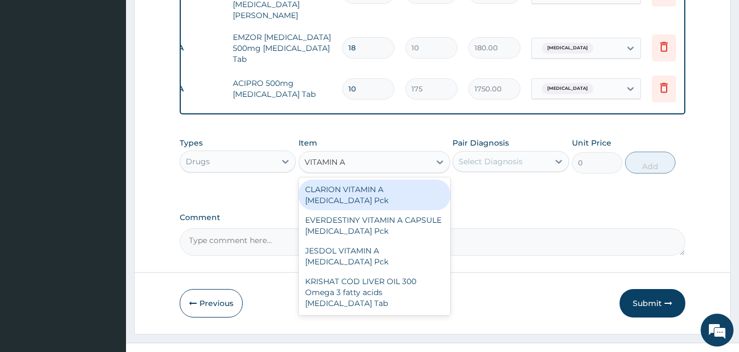
click at [322, 180] on div "CLARION VITAMIN A Retinol Pck" at bounding box center [374, 195] width 152 height 31
type input "1050"
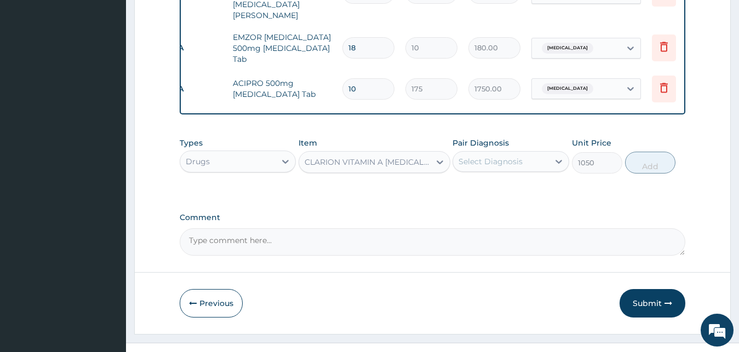
click at [495, 156] on div "Select Diagnosis" at bounding box center [490, 161] width 64 height 11
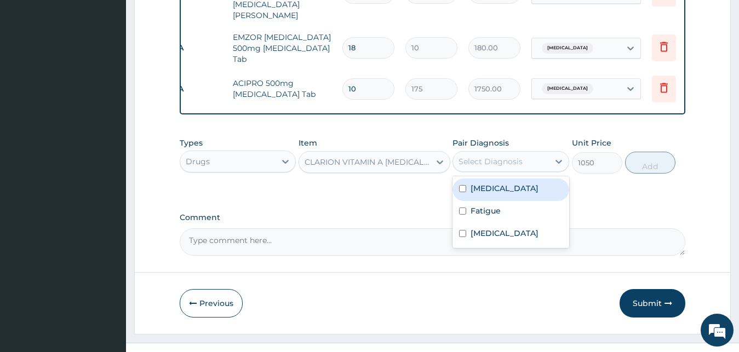
click at [462, 185] on input "checkbox" at bounding box center [462, 188] width 7 height 7
checkbox input "true"
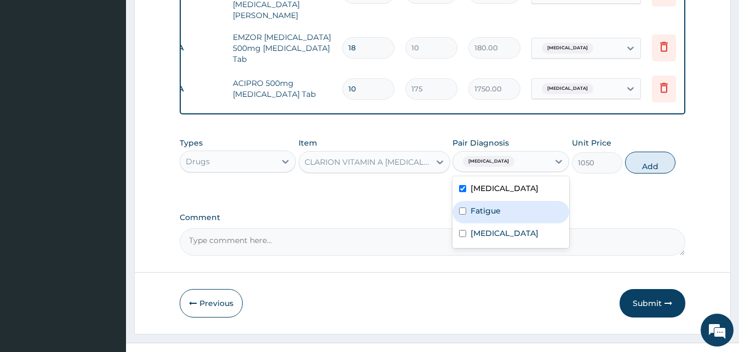
click at [463, 208] on input "checkbox" at bounding box center [462, 211] width 7 height 7
checkbox input "true"
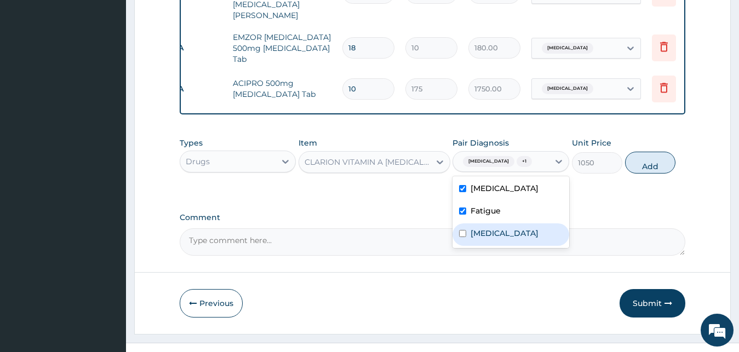
click at [463, 230] on input "checkbox" at bounding box center [462, 233] width 7 height 7
checkbox input "true"
click at [649, 152] on button "Add" at bounding box center [650, 163] width 50 height 22
type input "0"
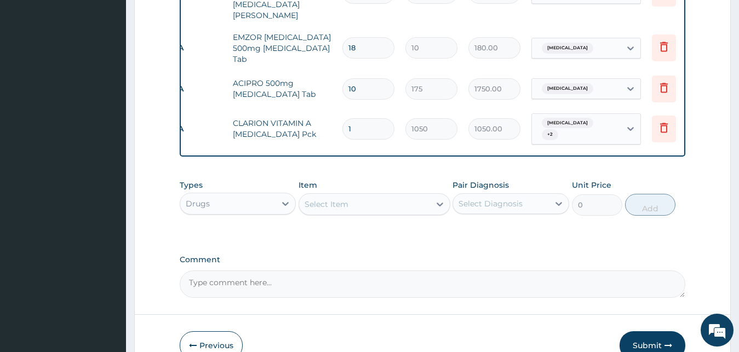
click at [318, 199] on div "Select Item" at bounding box center [326, 204] width 44 height 11
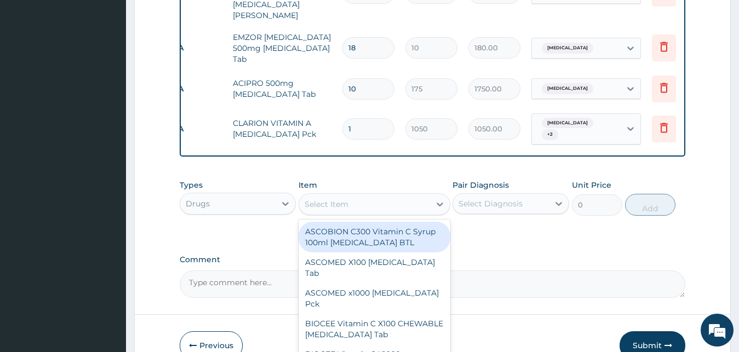
scroll to position [0, 21]
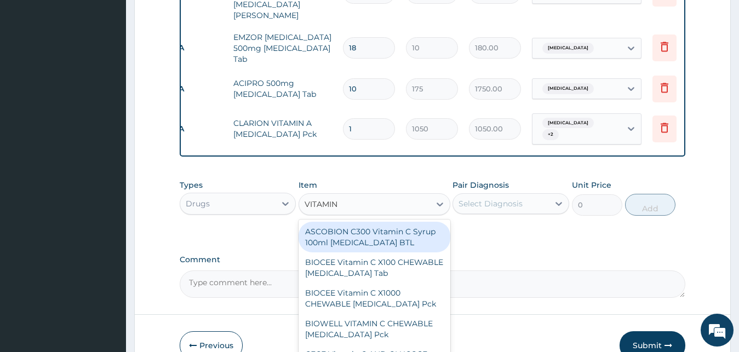
type input "VITAMIN E"
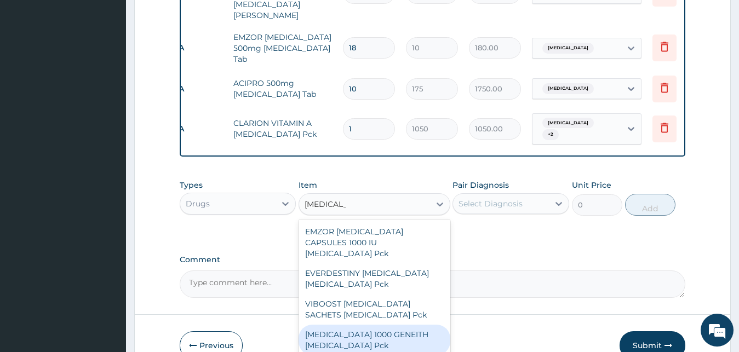
click at [368, 325] on div "VITAMIN E 1000 GENEITH Tocopherol Pck" at bounding box center [374, 340] width 152 height 31
type input "1500"
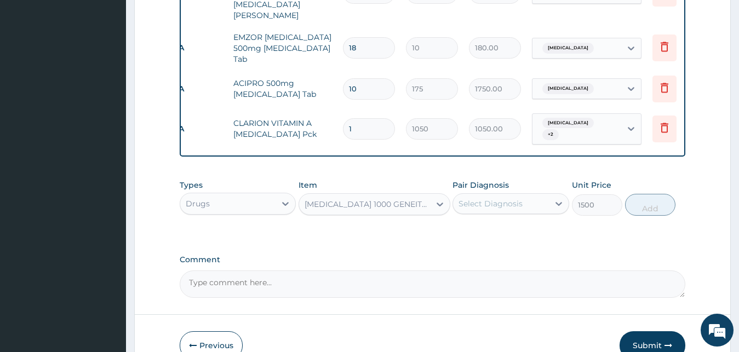
click at [557, 198] on icon at bounding box center [558, 203] width 11 height 11
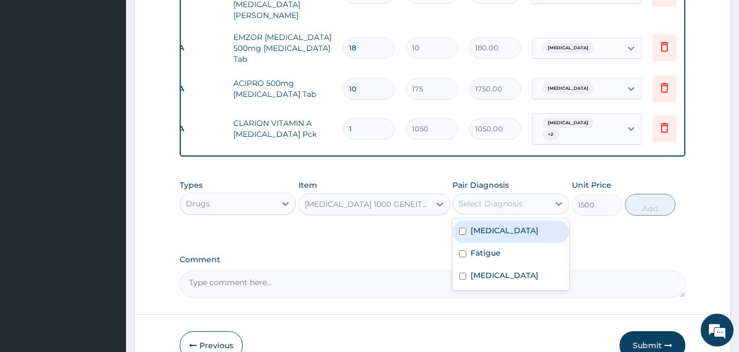
click at [458, 221] on div "Malaria" at bounding box center [510, 232] width 117 height 22
checkbox input "true"
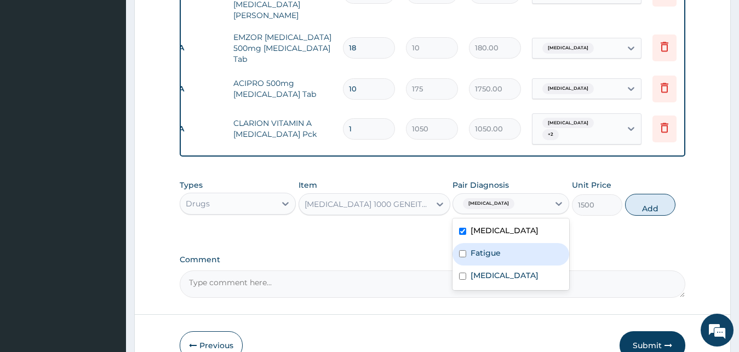
click at [461, 250] on input "checkbox" at bounding box center [462, 253] width 7 height 7
checkbox input "true"
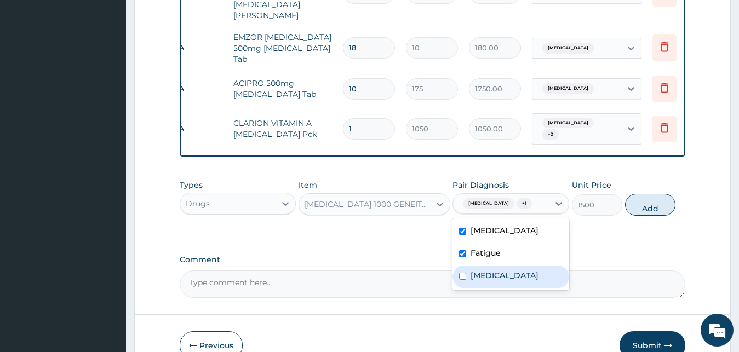
click at [461, 273] on input "checkbox" at bounding box center [462, 276] width 7 height 7
checkbox input "true"
click at [649, 194] on button "Add" at bounding box center [650, 205] width 50 height 22
type input "0"
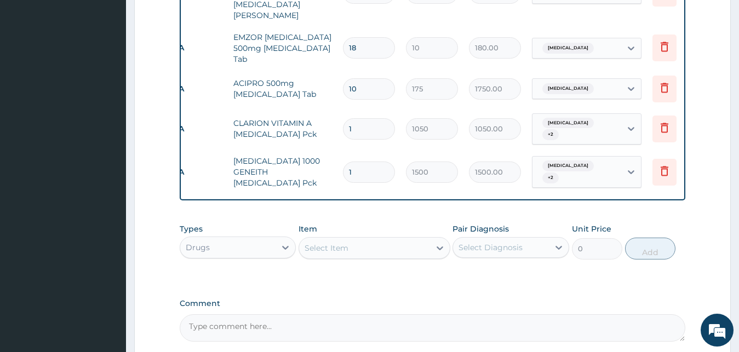
type input "2"
type input "3000.00"
type input "3"
type input "4500.00"
type input "2"
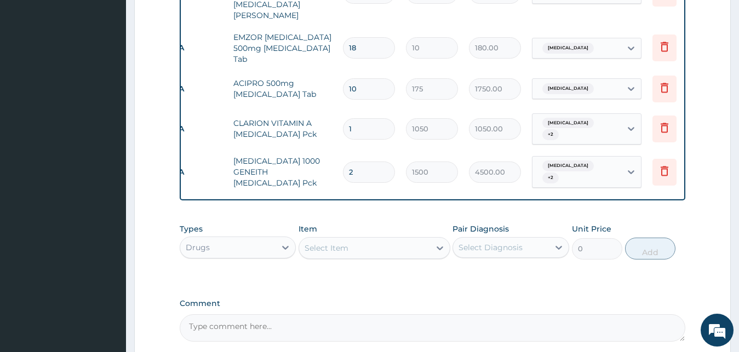
type input "3000.00"
type input "1"
type input "1500.00"
click at [474, 250] on div "Types Drugs Item Select Item Pair Diagnosis Select Diagnosis Unit Price 0 Add" at bounding box center [433, 250] width 506 height 64
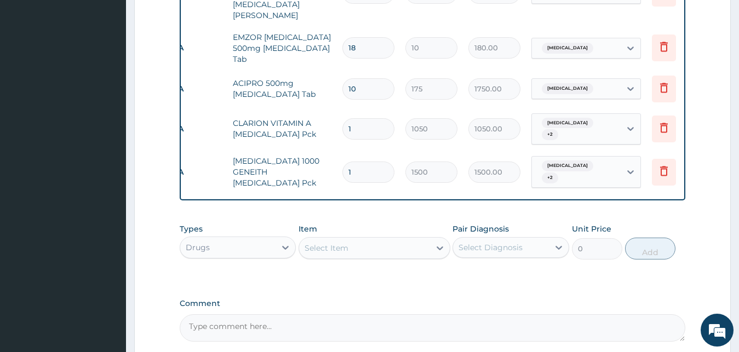
click at [474, 250] on div "Types Drugs Item Select Item Pair Diagnosis Select Diagnosis Unit Price 0 Add" at bounding box center [433, 250] width 506 height 64
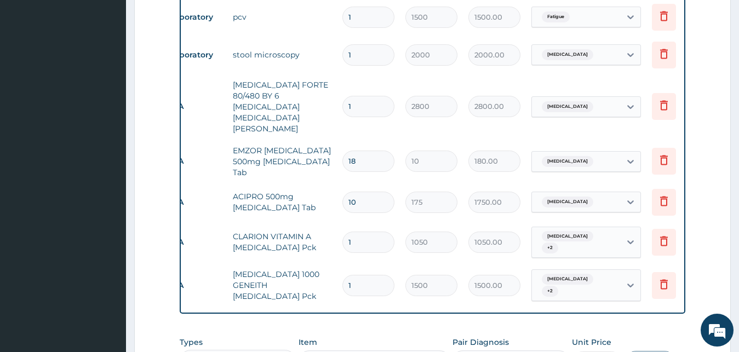
scroll to position [671, 0]
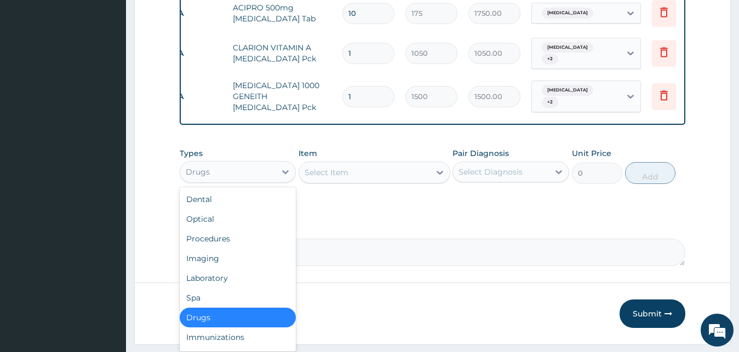
click at [249, 163] on div "Drugs" at bounding box center [228, 172] width 96 height 18
click at [228, 229] on div "Procedures" at bounding box center [238, 239] width 117 height 20
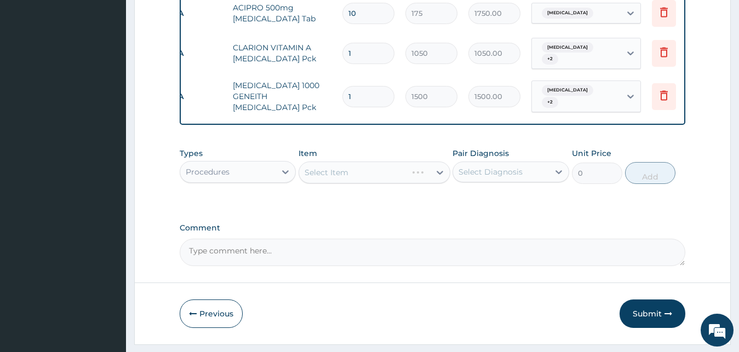
click at [387, 162] on div "Select Item" at bounding box center [374, 173] width 152 height 22
click at [285, 166] on icon at bounding box center [285, 171] width 11 height 11
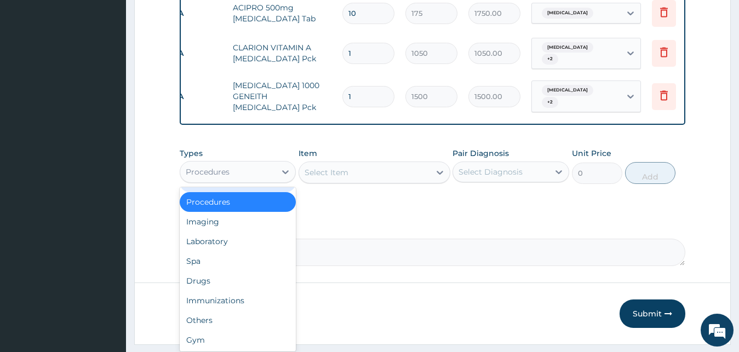
scroll to position [37, 0]
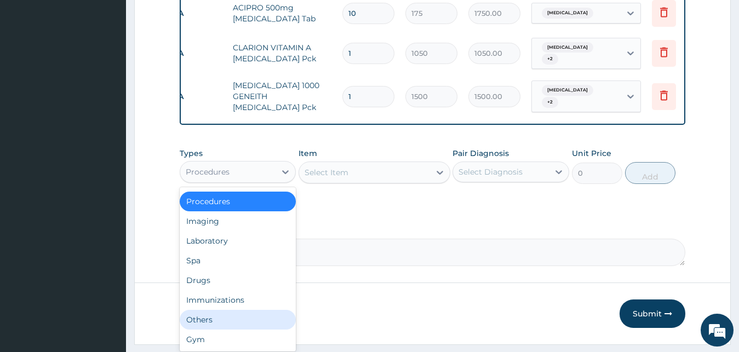
click at [244, 310] on div "Others" at bounding box center [238, 320] width 117 height 20
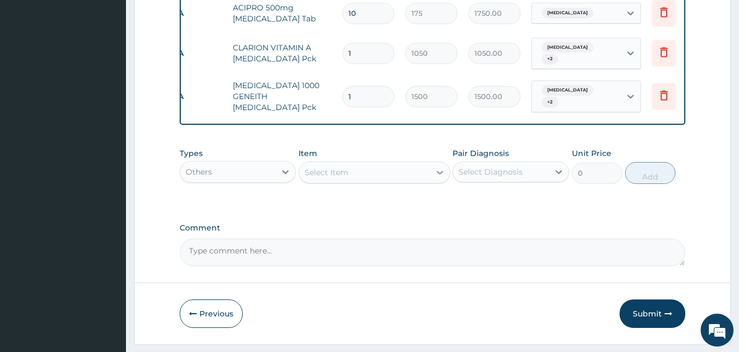
click at [436, 167] on icon at bounding box center [439, 172] width 11 height 11
type input "CONSULTATION"
click at [496, 166] on div "Select Diagnosis" at bounding box center [490, 171] width 64 height 11
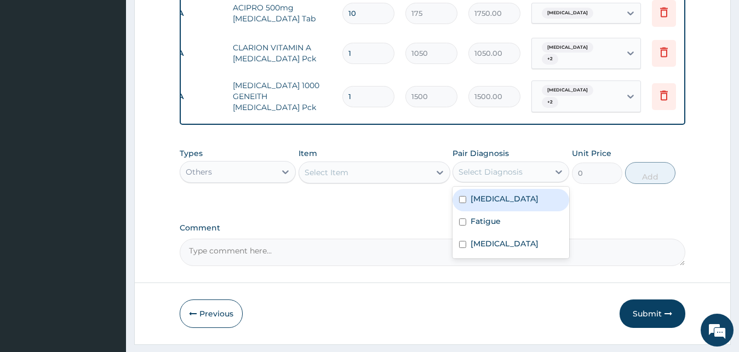
click at [462, 196] on input "checkbox" at bounding box center [462, 199] width 7 height 7
checkbox input "true"
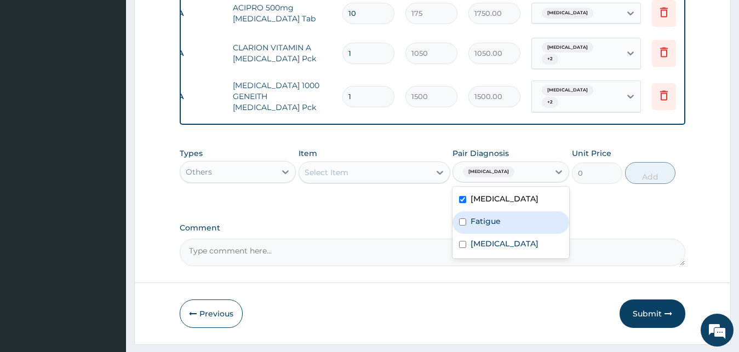
click at [462, 219] on input "checkbox" at bounding box center [462, 222] width 7 height 7
checkbox input "true"
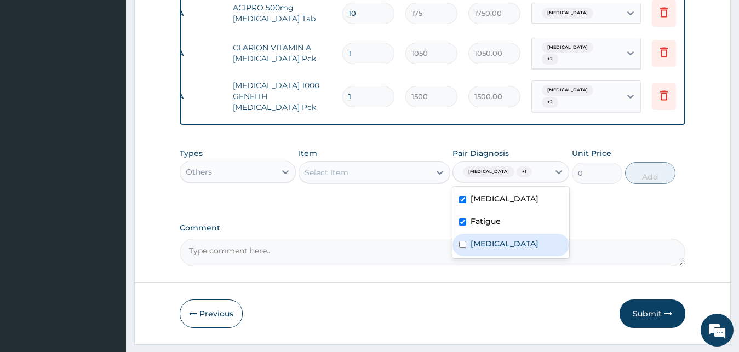
click at [461, 241] on input "checkbox" at bounding box center [462, 244] width 7 height 7
checkbox input "true"
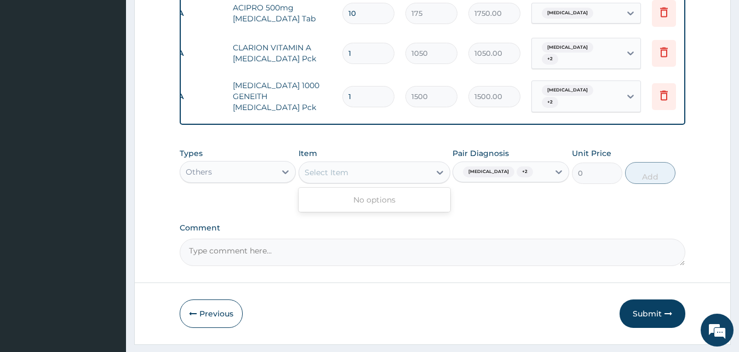
click at [379, 164] on div "Select Item" at bounding box center [364, 173] width 131 height 18
click at [288, 166] on icon at bounding box center [285, 171] width 11 height 11
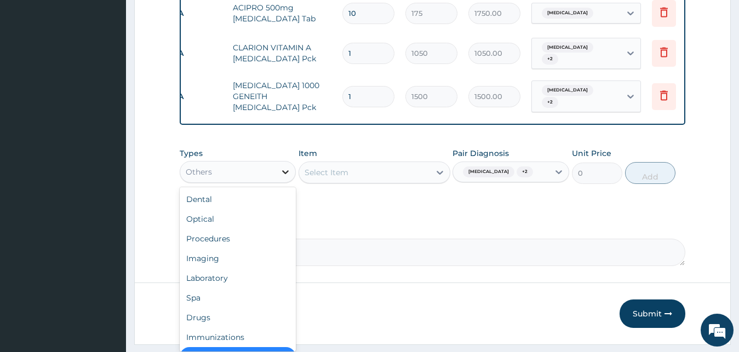
scroll to position [22, 0]
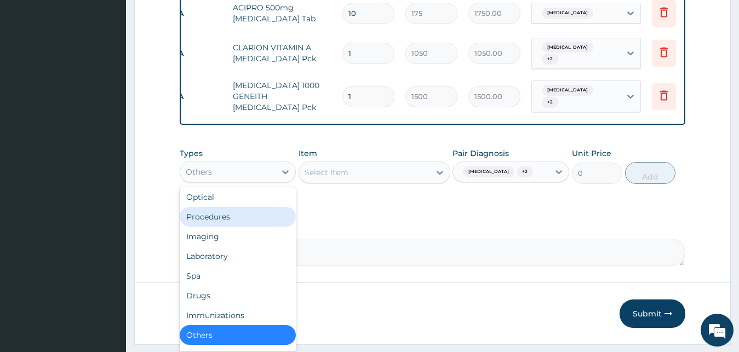
click at [224, 207] on div "Procedures" at bounding box center [238, 217] width 117 height 20
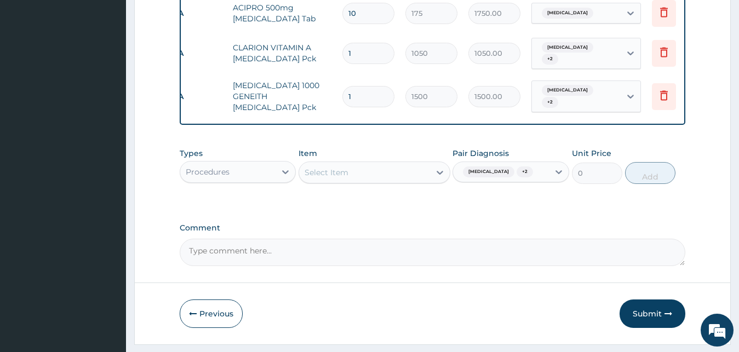
click at [388, 164] on div "Select Item" at bounding box center [364, 173] width 131 height 18
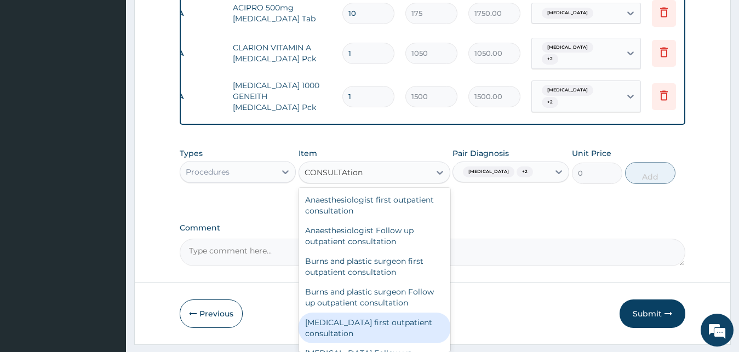
scroll to position [1, 0]
type input "CONSULTAtion"
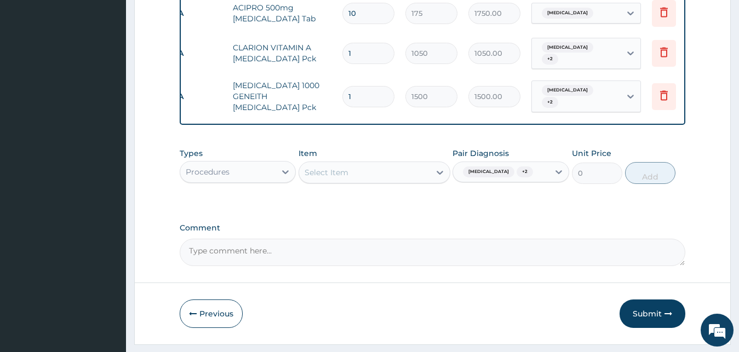
click at [397, 164] on div "Select Item" at bounding box center [364, 173] width 131 height 18
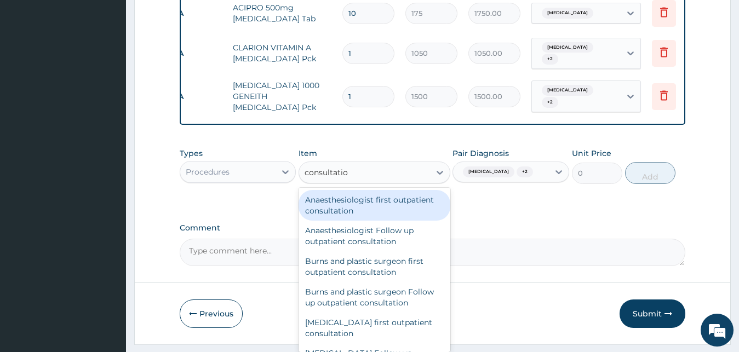
type input "consultation"
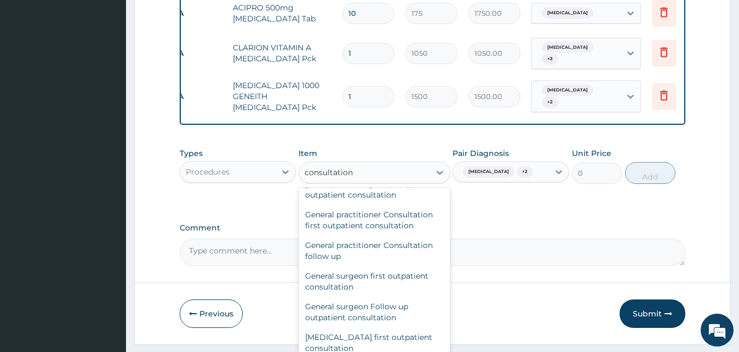
scroll to position [556, 0]
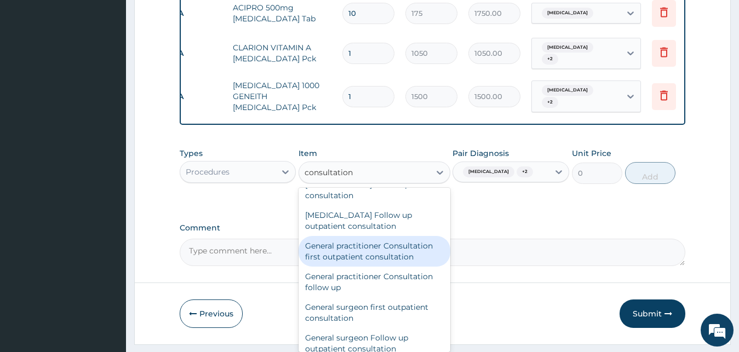
click at [397, 236] on div "General practitioner Consultation first outpatient consultation" at bounding box center [374, 251] width 152 height 31
type input "3000"
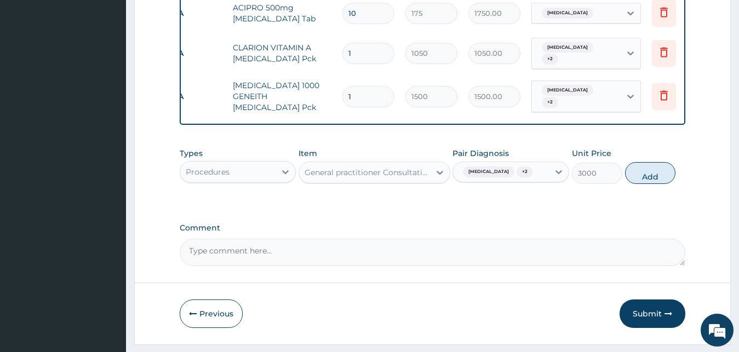
click at [653, 300] on button "Submit" at bounding box center [652, 314] width 66 height 28
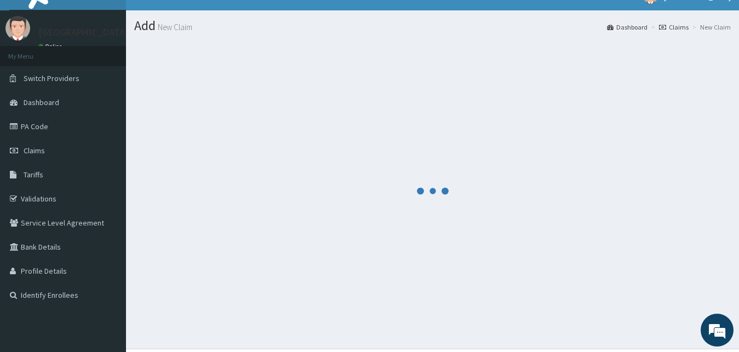
scroll to position [0, 0]
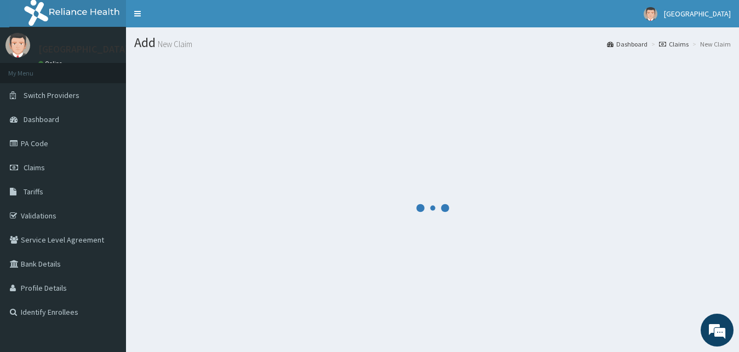
click at [408, 161] on div at bounding box center [432, 208] width 596 height 300
click at [407, 165] on div at bounding box center [432, 208] width 596 height 300
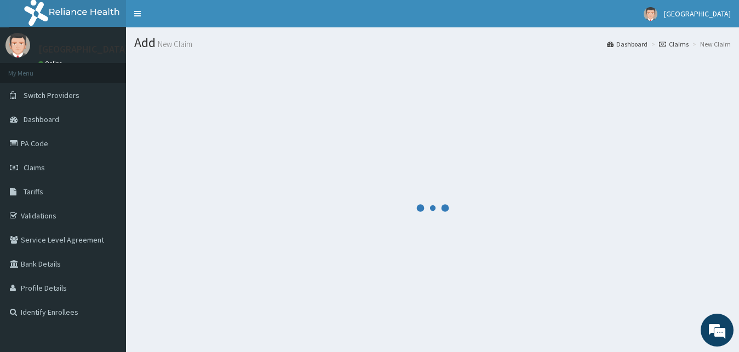
click at [407, 165] on div at bounding box center [432, 208] width 596 height 300
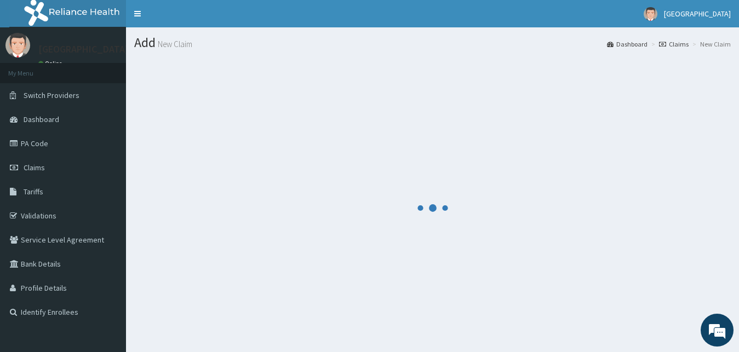
click at [407, 165] on div at bounding box center [432, 208] width 596 height 300
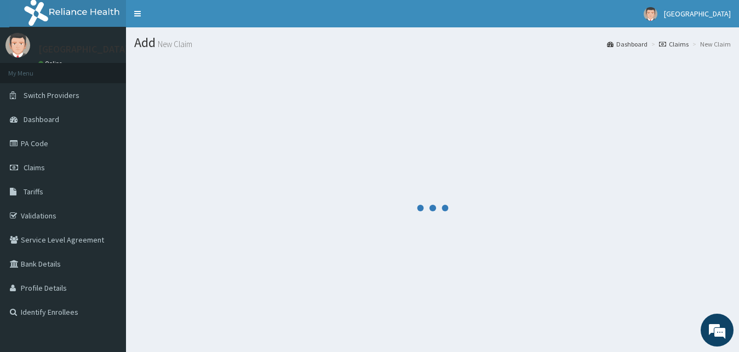
click at [407, 165] on div at bounding box center [432, 208] width 596 height 300
click at [317, 124] on div at bounding box center [432, 208] width 596 height 300
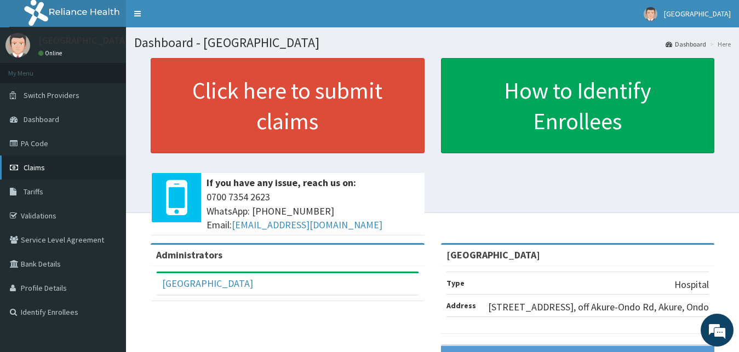
click at [48, 173] on link "Claims" at bounding box center [63, 168] width 126 height 24
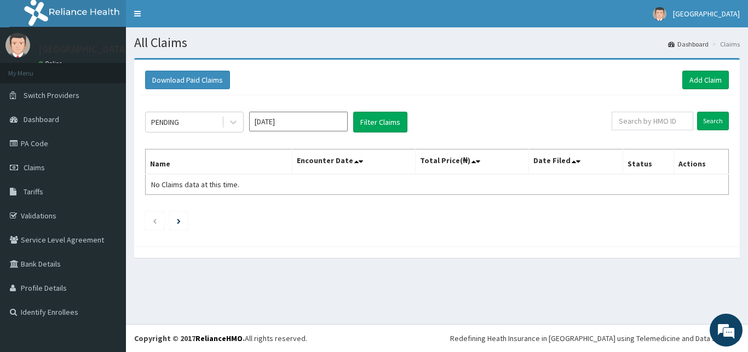
click at [299, 127] on input "[DATE]" at bounding box center [298, 122] width 99 height 20
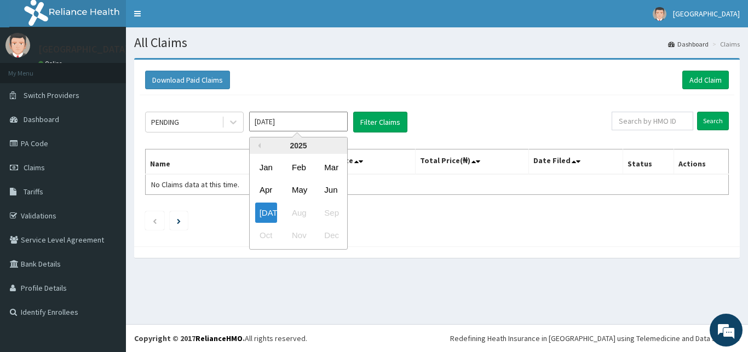
click at [295, 214] on div "[DATE] Aug Sep" at bounding box center [298, 213] width 97 height 22
click at [234, 121] on icon at bounding box center [233, 122] width 11 height 11
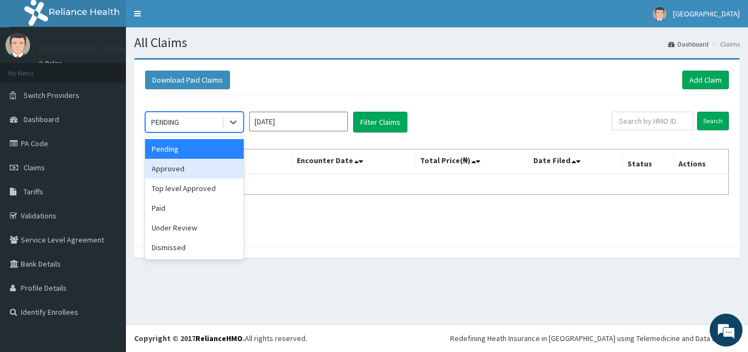
click at [196, 166] on div "Approved" at bounding box center [194, 169] width 99 height 20
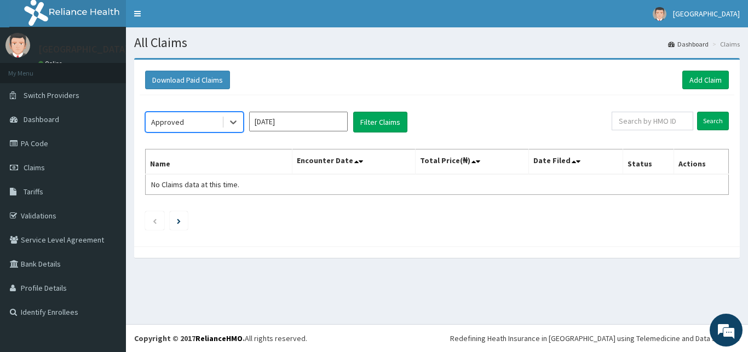
click at [317, 122] on input "[DATE]" at bounding box center [298, 122] width 99 height 20
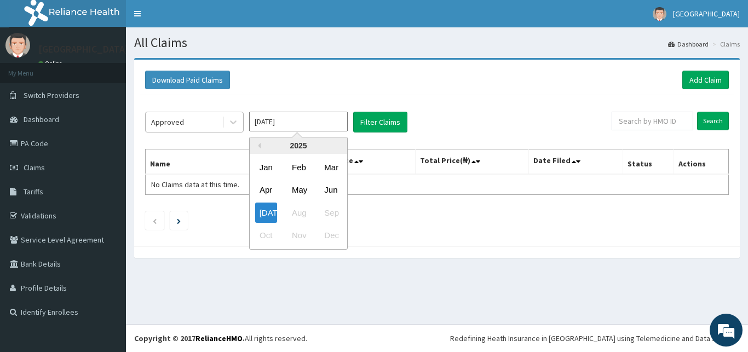
click at [199, 118] on div "Approved" at bounding box center [184, 122] width 76 height 18
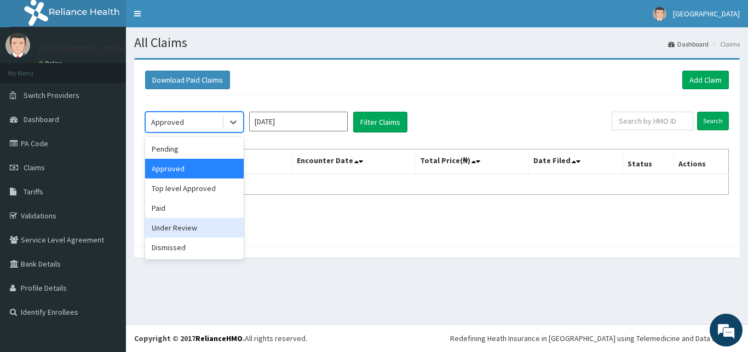
click at [182, 226] on div "Under Review" at bounding box center [194, 228] width 99 height 20
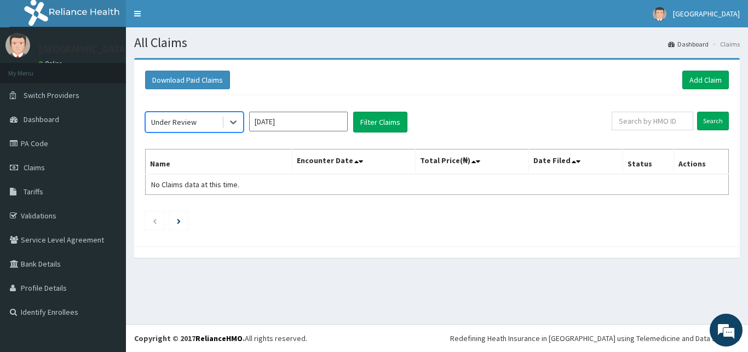
click at [315, 118] on input "[DATE]" at bounding box center [298, 122] width 99 height 20
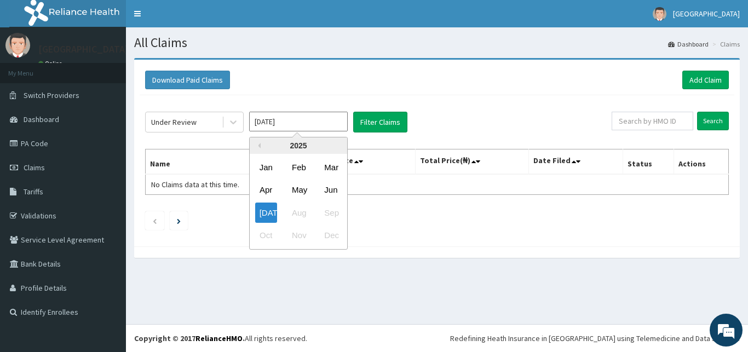
click at [298, 214] on div "[DATE] Aug Sep" at bounding box center [298, 213] width 97 height 22
click at [394, 242] on div "Previous Year [DATE] Feb Mar Apr May Jun [DATE] Aug Sep Oct Nov Dec" at bounding box center [315, 195] width 186 height 116
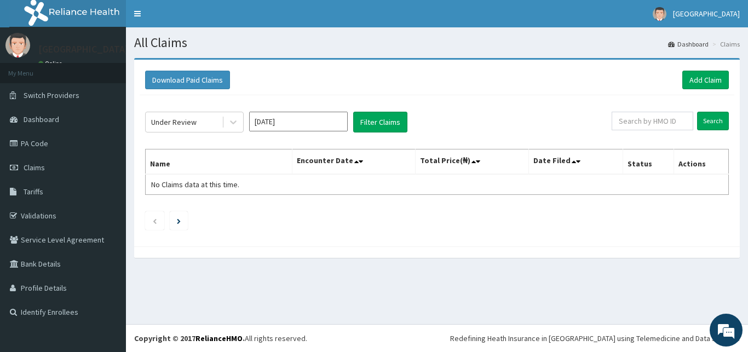
click at [516, 122] on div "Under Review [DATE] Filter Claims" at bounding box center [378, 122] width 467 height 21
click at [652, 89] on div "Download Paid Claims Add Claim" at bounding box center [437, 80] width 584 height 19
click at [697, 83] on link "Add Claim" at bounding box center [705, 80] width 47 height 19
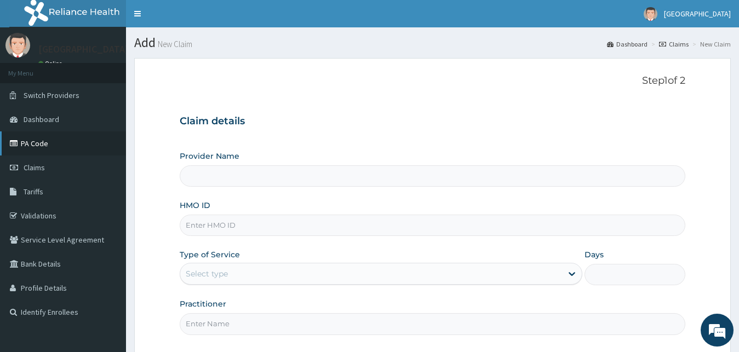
type input "[GEOGRAPHIC_DATA]"
click at [56, 167] on link "Claims" at bounding box center [63, 168] width 126 height 24
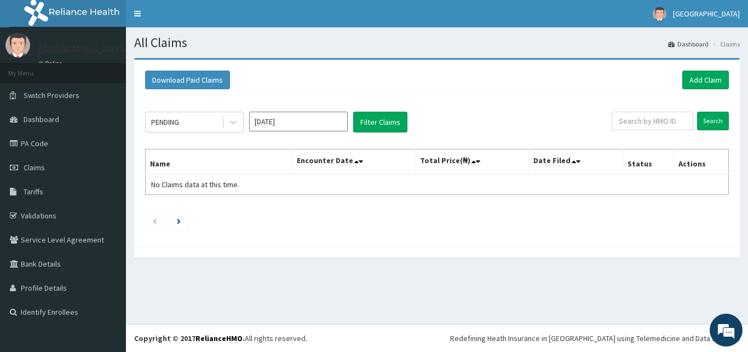
click at [292, 122] on input "[DATE]" at bounding box center [298, 122] width 99 height 20
click at [304, 56] on section "Download Paid Claims Add Claim × Note you can only download claims within a max…" at bounding box center [437, 163] width 622 height 227
click at [321, 78] on div "Download Paid Claims Add Claim" at bounding box center [437, 80] width 584 height 19
click at [51, 215] on link "Validations" at bounding box center [63, 216] width 126 height 24
